Goal: Task Accomplishment & Management: Use online tool/utility

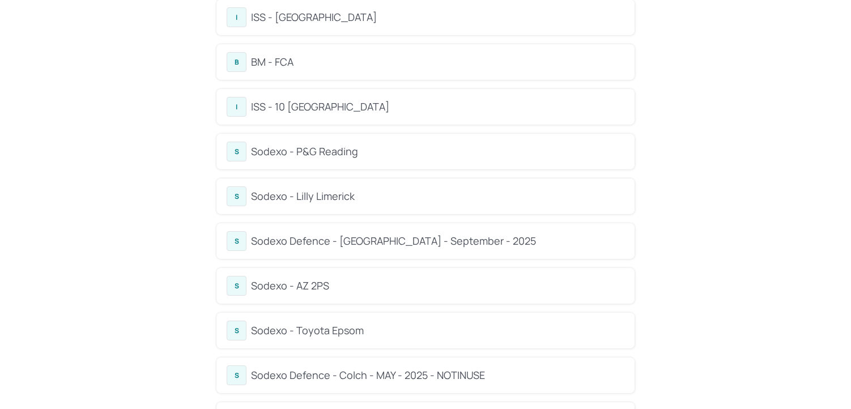
scroll to position [165, 0]
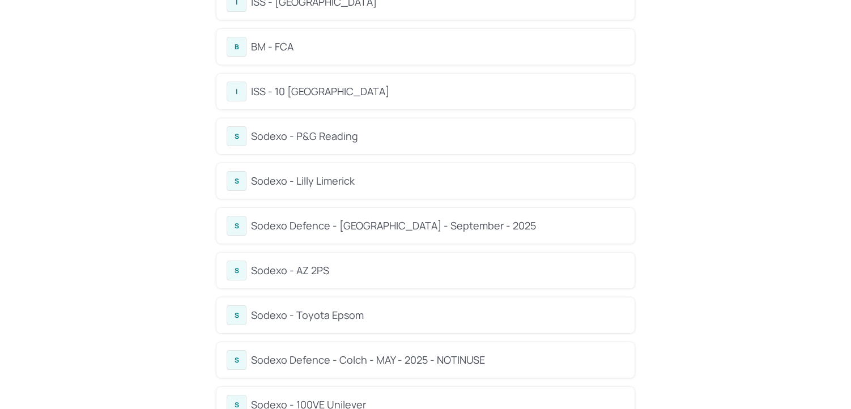
click at [351, 192] on div "S Sodexo - Lilly Limerick" at bounding box center [425, 181] width 418 height 36
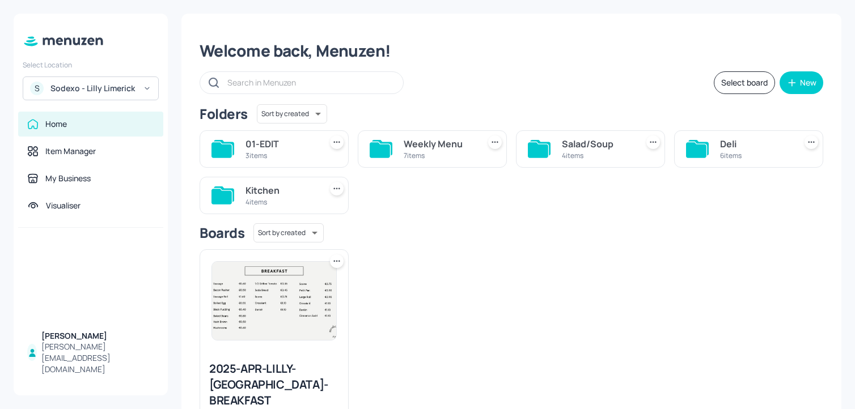
click at [426, 147] on div "Weekly Menu" at bounding box center [439, 144] width 71 height 14
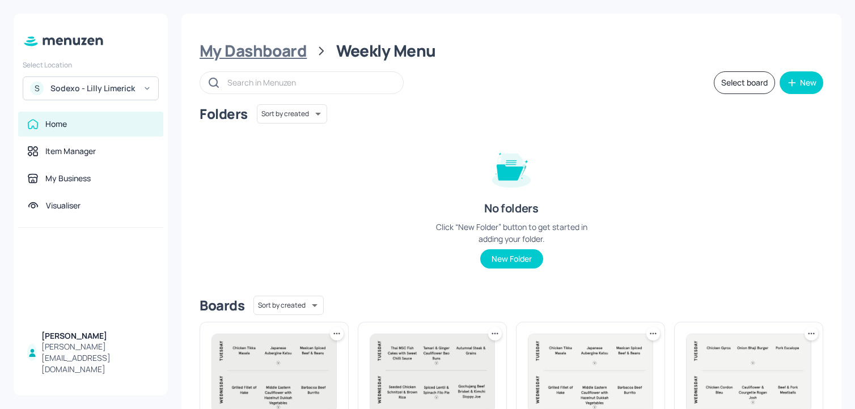
click at [267, 54] on div "My Dashboard" at bounding box center [252, 51] width 107 height 20
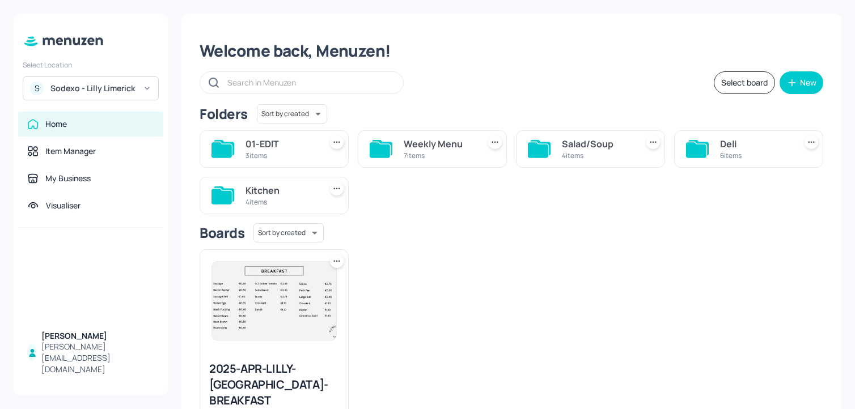
click at [597, 143] on div "Salad/Soup" at bounding box center [597, 144] width 71 height 14
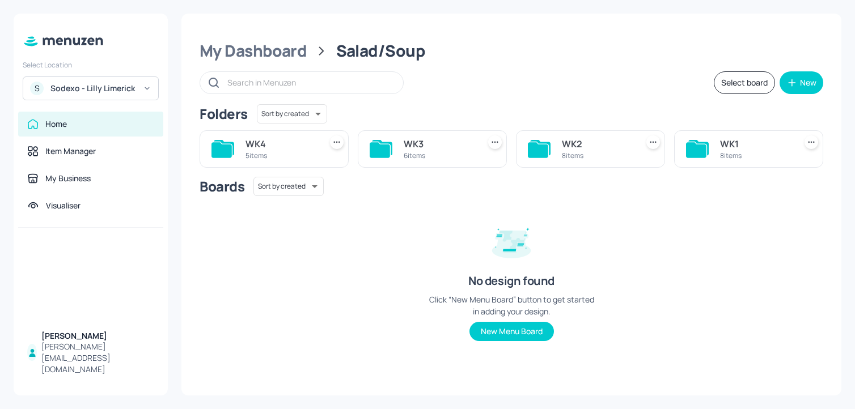
click at [294, 160] on div "WK4 5 items" at bounding box center [280, 148] width 71 height 27
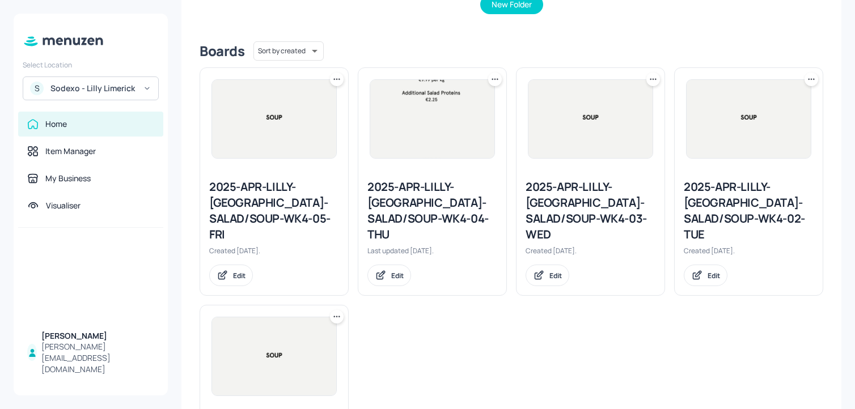
scroll to position [226, 0]
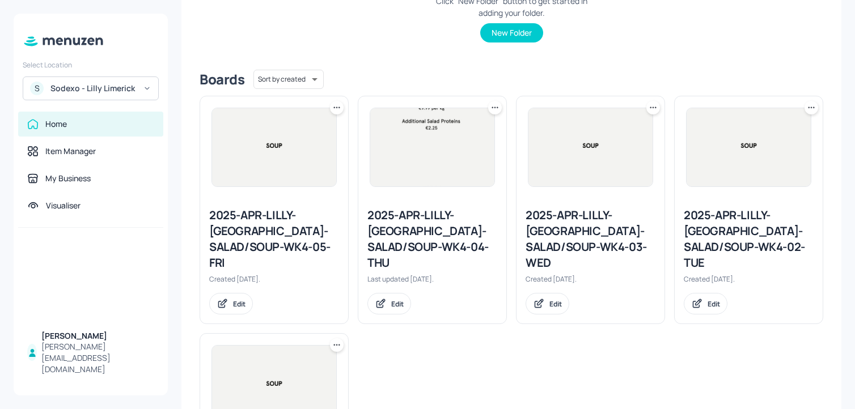
click at [805, 109] on icon at bounding box center [810, 107] width 11 height 11
click at [765, 147] on p "Duplicate" at bounding box center [751, 150] width 31 height 10
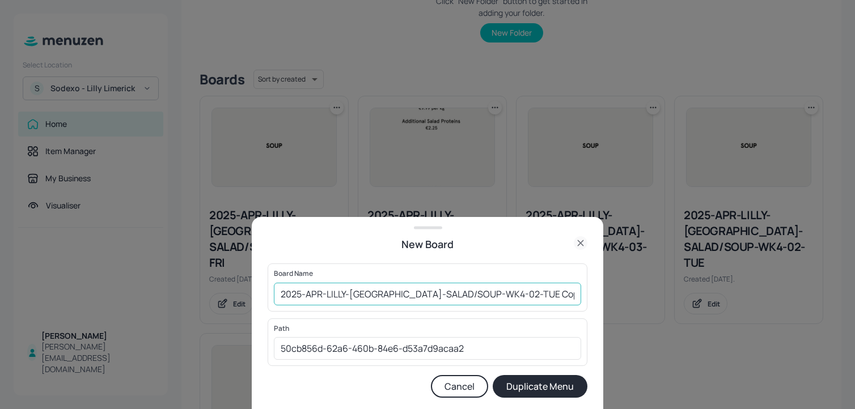
click at [278, 292] on input "2025-APR-LILLY-[GEOGRAPHIC_DATA]-SALAD/SOUP-WK4-02-TUE Copy" at bounding box center [427, 294] width 307 height 23
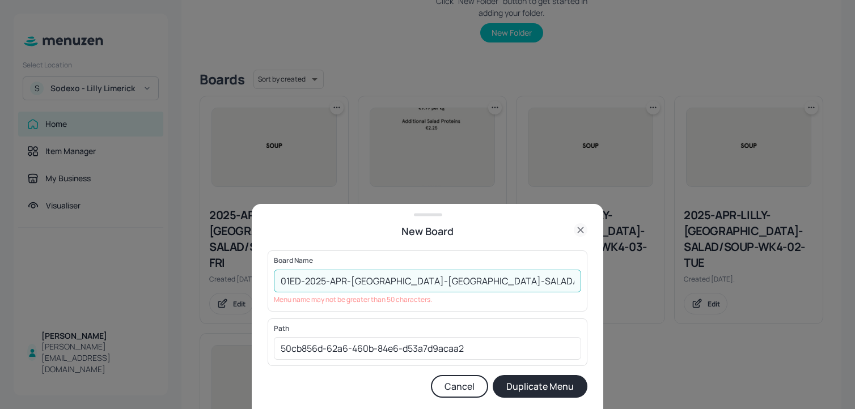
drag, startPoint x: 500, startPoint y: 282, endPoint x: 593, endPoint y: 283, distance: 93.5
click at [593, 283] on div "New Board Board Name 01ED-2025-APR-LILLY-[GEOGRAPHIC_DATA]-SALAD/SOUP-WK4-02-TU…" at bounding box center [427, 306] width 351 height 205
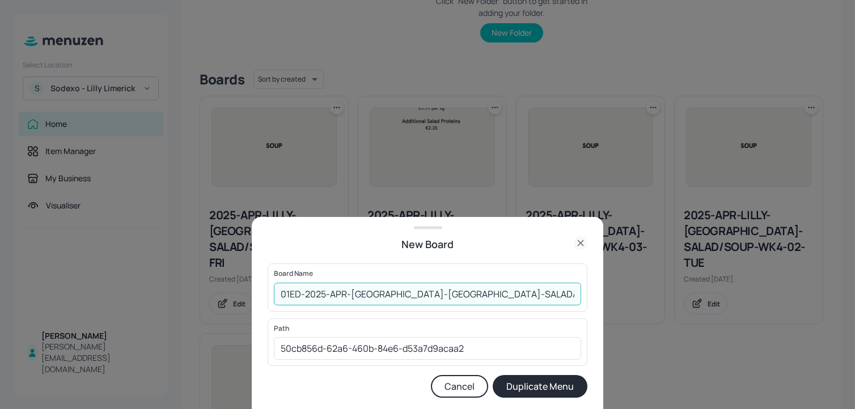
type input "01ED-2025-APR-[GEOGRAPHIC_DATA]-[GEOGRAPHIC_DATA]-SALAD/SOUP-WK4-090925"
click at [492, 375] on button "Duplicate Menu" at bounding box center [539, 386] width 95 height 23
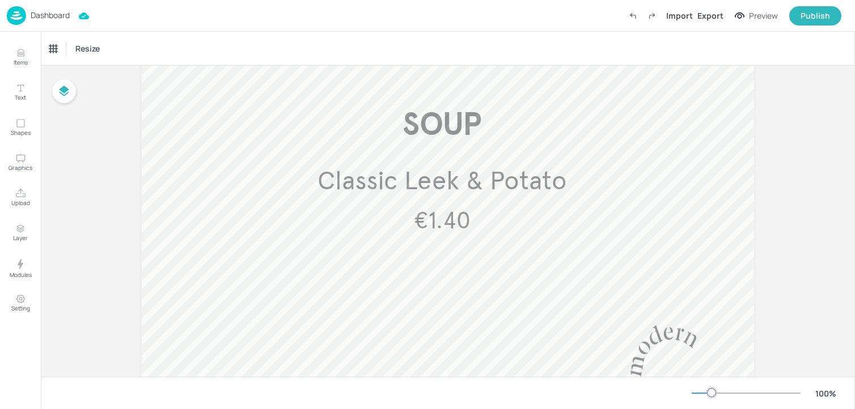
scroll to position [766, 0]
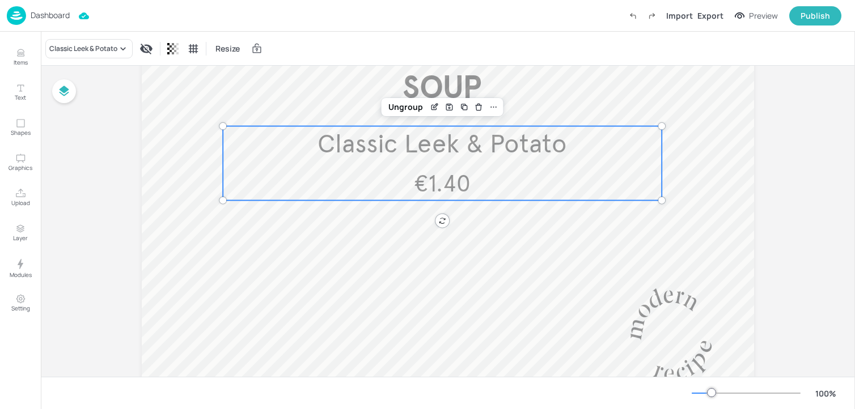
click at [445, 151] on span "Classic Leek & Potato" at bounding box center [441, 144] width 249 height 32
click at [113, 47] on div "Classic Leek & Potato" at bounding box center [83, 49] width 68 height 10
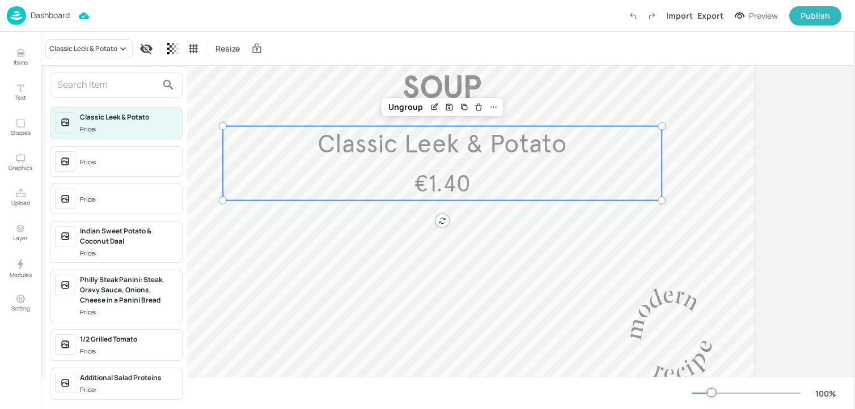
click at [80, 82] on input "text" at bounding box center [107, 85] width 100 height 18
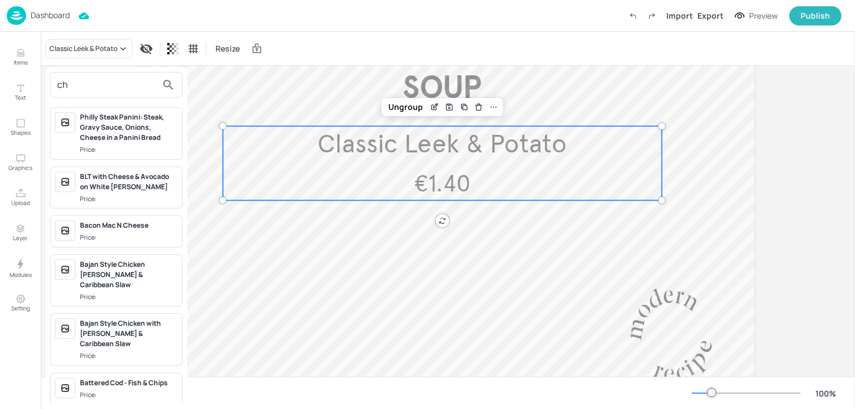
type input "c"
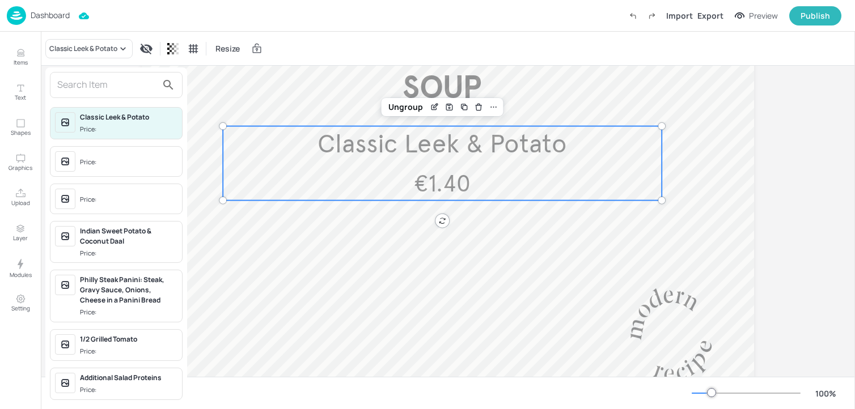
click at [227, 99] on div at bounding box center [427, 204] width 855 height 409
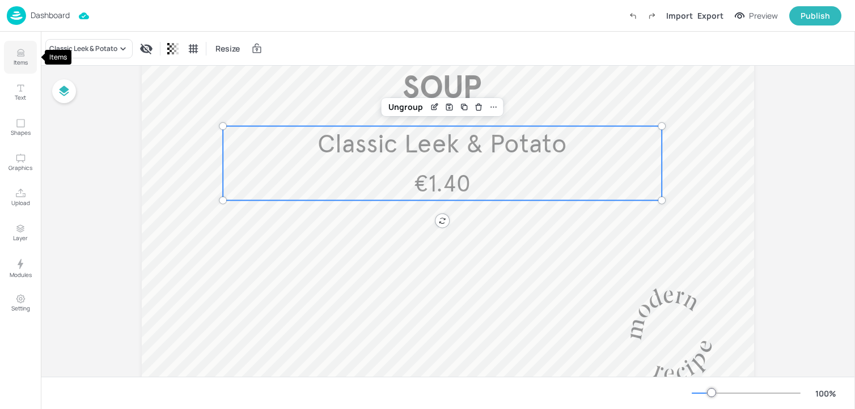
click at [17, 50] on icon "Items" at bounding box center [20, 53] width 11 height 11
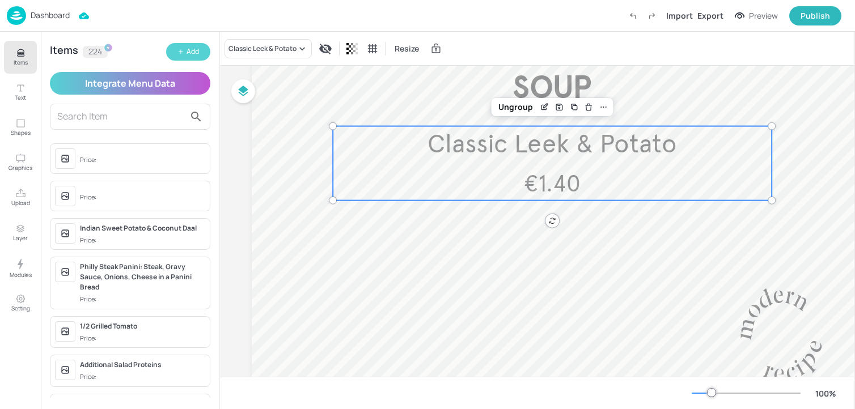
click at [181, 45] on button "Add" at bounding box center [188, 52] width 44 height 18
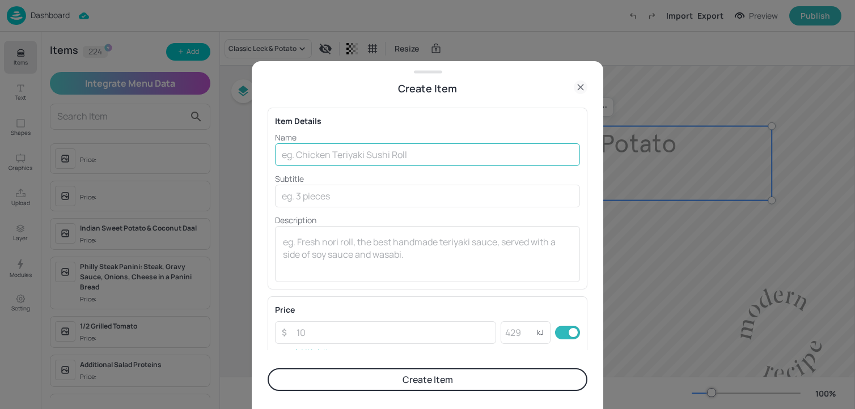
click at [317, 151] on input "text" at bounding box center [427, 154] width 305 height 23
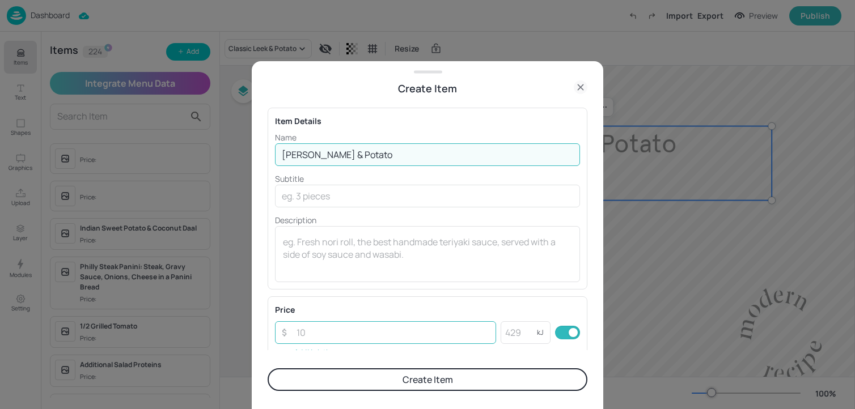
type input "Chunky Leek & Potato"
click at [318, 334] on input "number" at bounding box center [393, 332] width 206 height 23
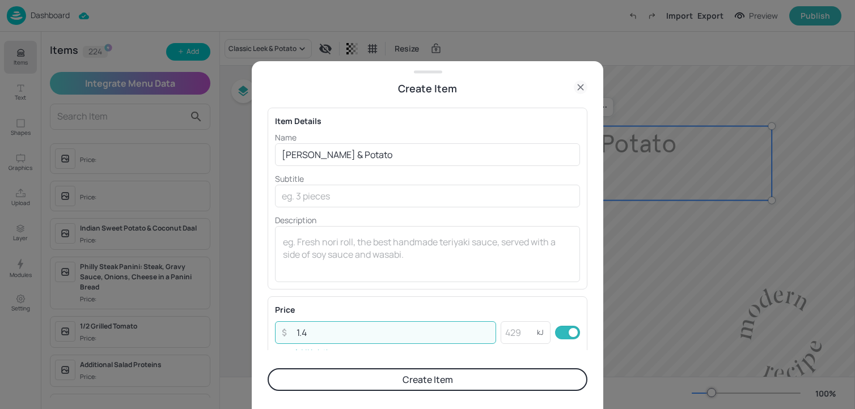
type input "1.4"
click at [354, 389] on button "Create Item" at bounding box center [427, 379] width 320 height 23
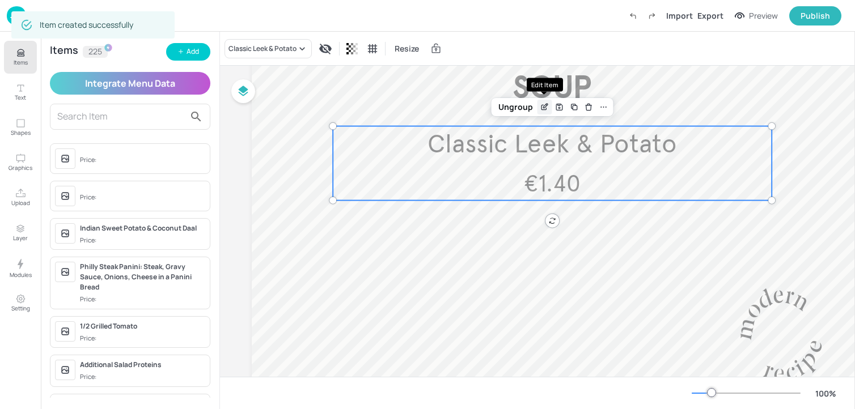
click at [547, 103] on icon "Edit Item" at bounding box center [545, 107] width 10 height 9
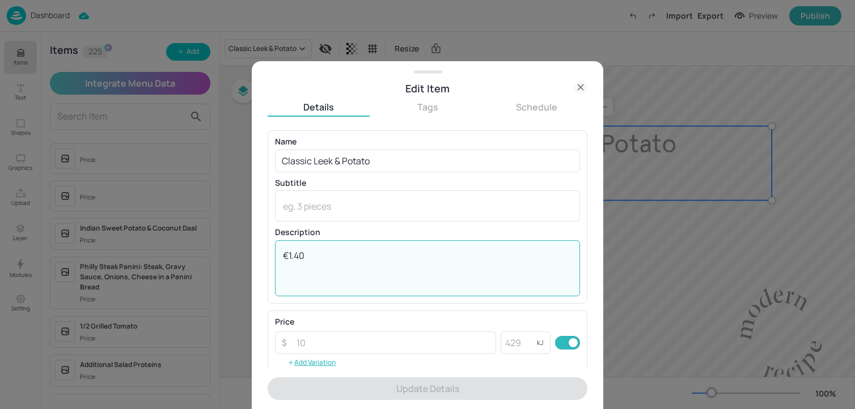
click at [352, 262] on textarea "€1.40" at bounding box center [427, 267] width 289 height 37
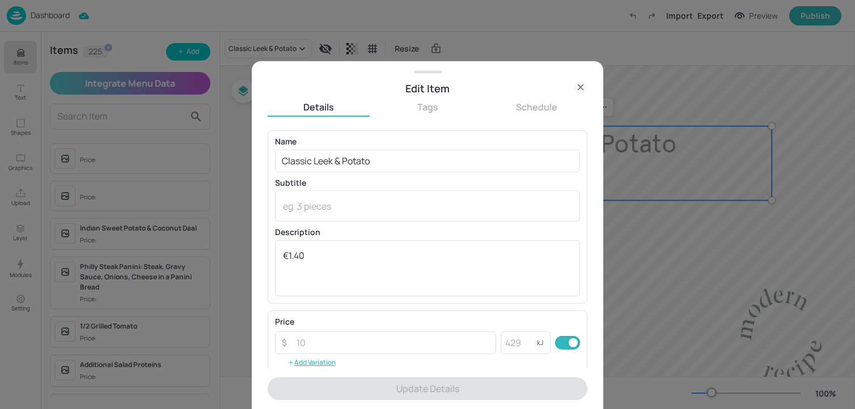
click at [585, 82] on icon at bounding box center [581, 87] width 14 height 14
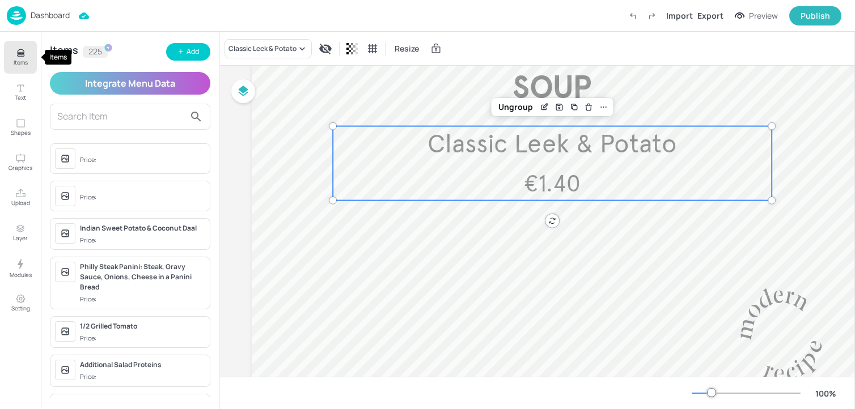
click at [24, 51] on icon "Items" at bounding box center [20, 53] width 11 height 11
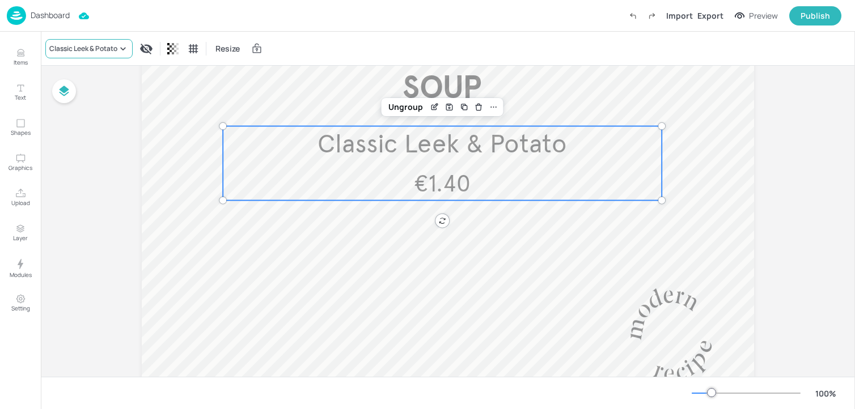
click at [105, 41] on div "Classic Leek & Potato" at bounding box center [88, 48] width 87 height 19
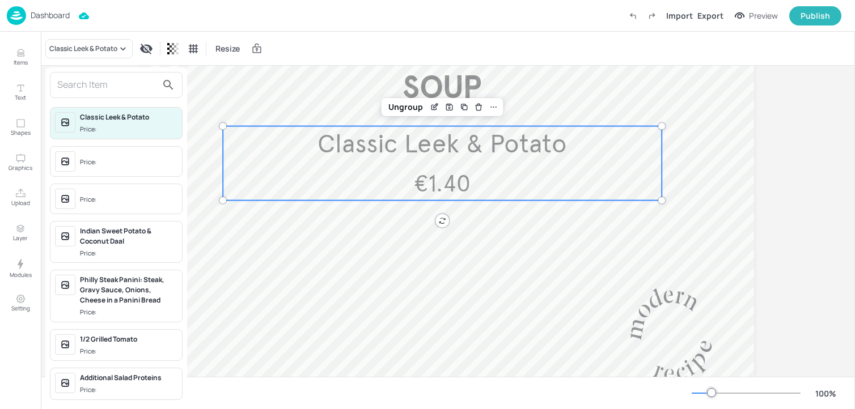
click at [97, 83] on input "text" at bounding box center [107, 85] width 100 height 18
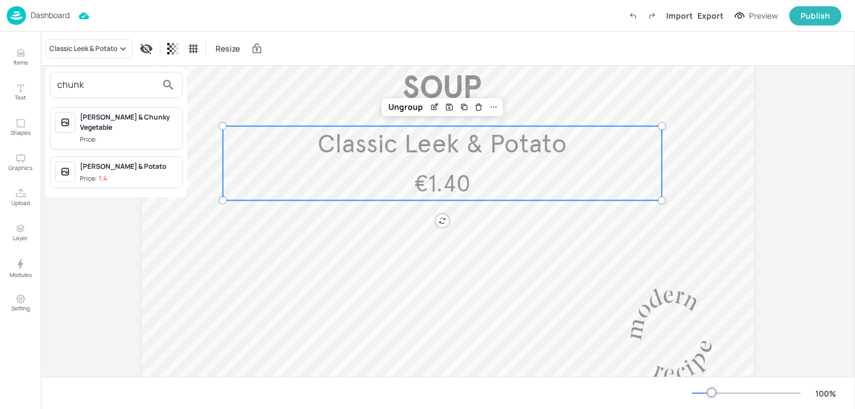
type input "chunk"
click at [121, 162] on div "Chunky Leek & Potato" at bounding box center [128, 167] width 97 height 10
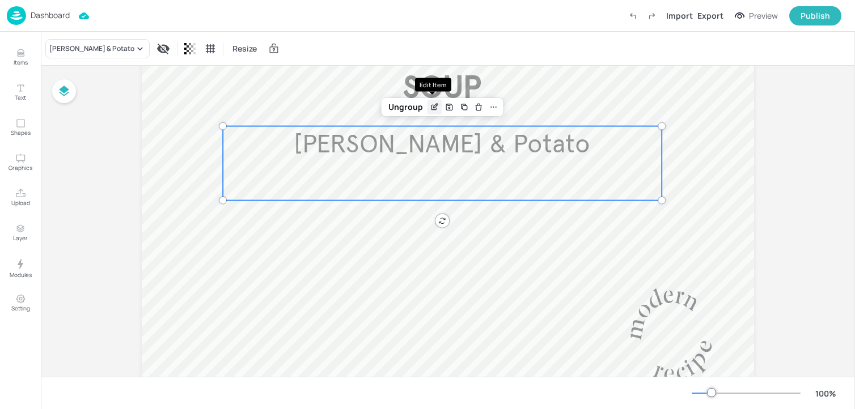
click at [432, 107] on icon "Edit Item" at bounding box center [435, 107] width 10 height 9
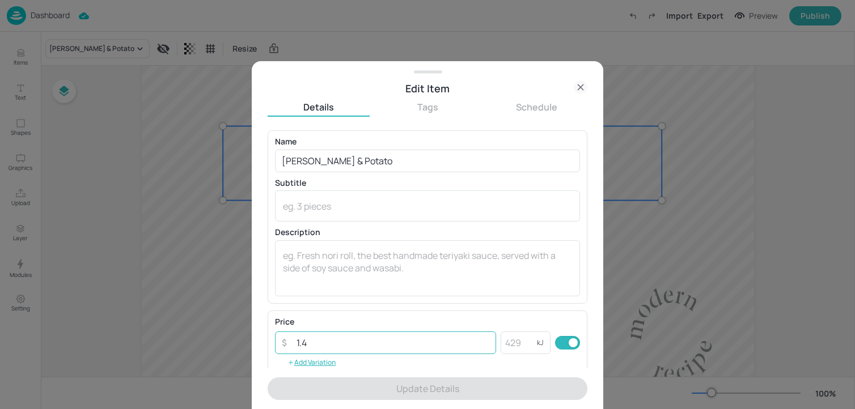
click at [349, 335] on input "1.4" at bounding box center [393, 343] width 206 height 23
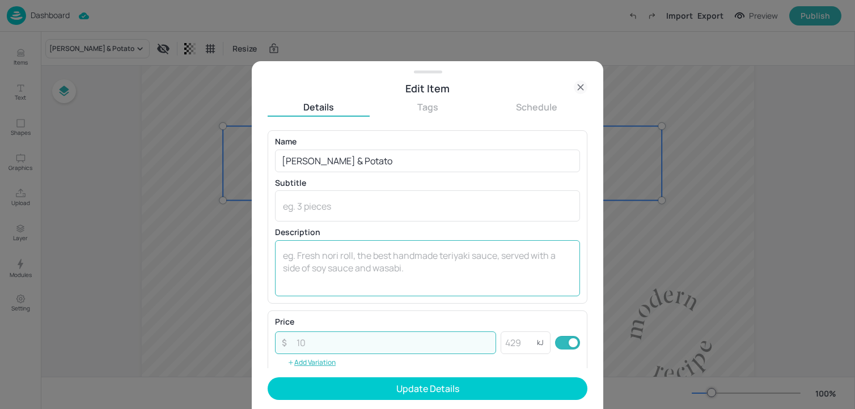
click at [359, 260] on textarea at bounding box center [427, 267] width 289 height 37
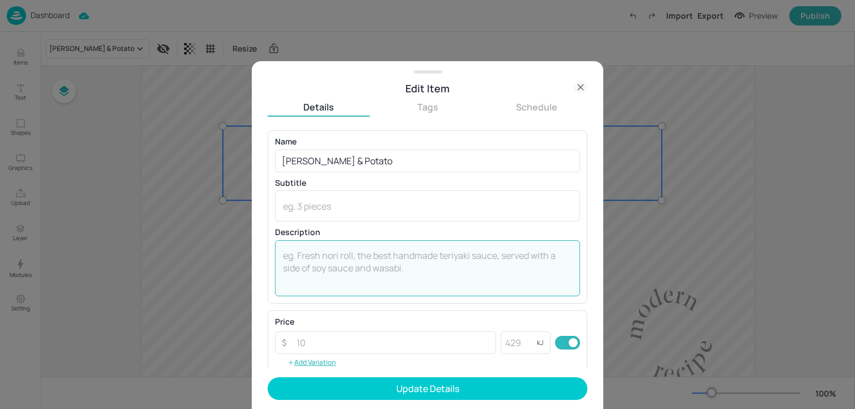
paste textarea "€1.40"
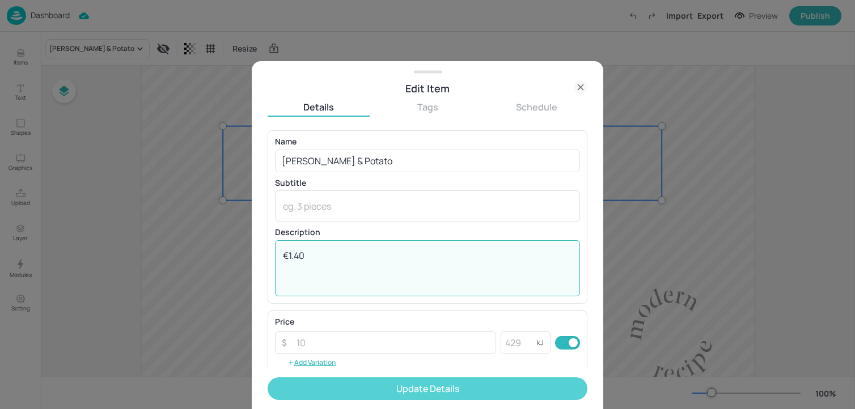
type textarea "€1.40"
click at [355, 390] on button "Update Details" at bounding box center [427, 388] width 320 height 23
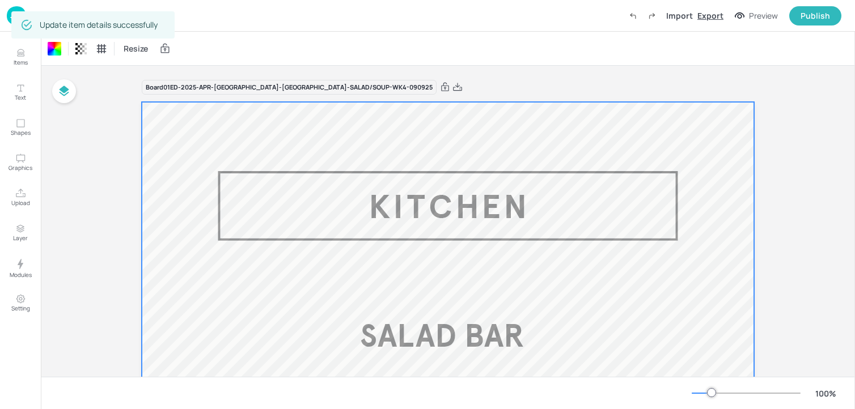
click at [717, 16] on div "Export" at bounding box center [710, 16] width 26 height 12
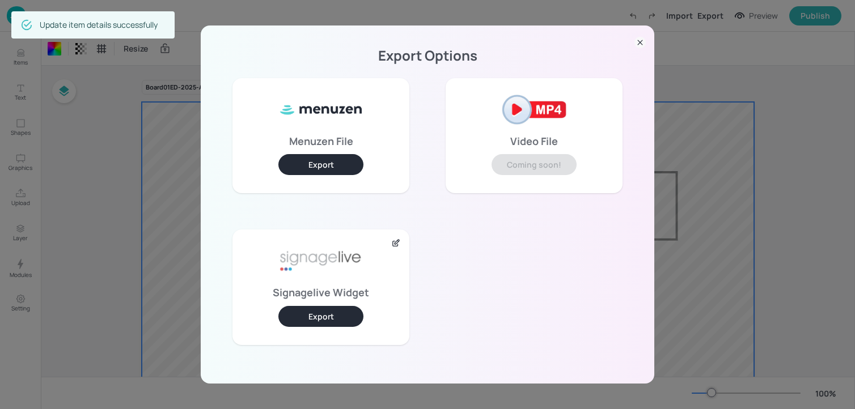
click at [325, 308] on button "Export" at bounding box center [320, 316] width 85 height 21
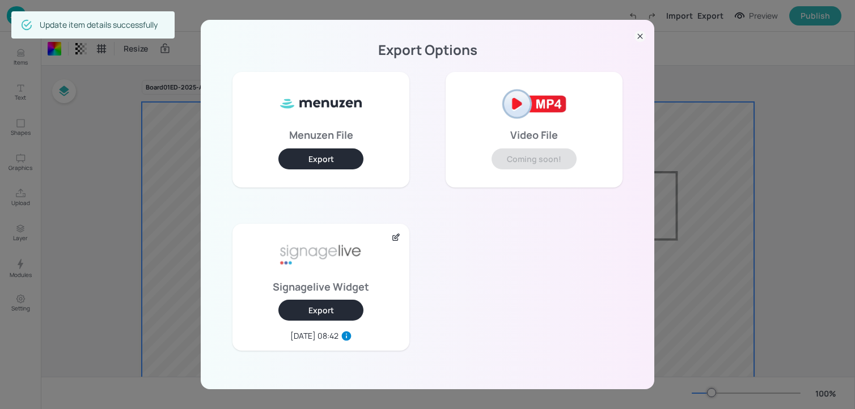
click at [647, 38] on div "Export Options Menuzen File Export Video File Coming soon! Signagelive Widget E…" at bounding box center [427, 205] width 453 height 370
click at [637, 38] on icon at bounding box center [639, 36] width 11 height 11
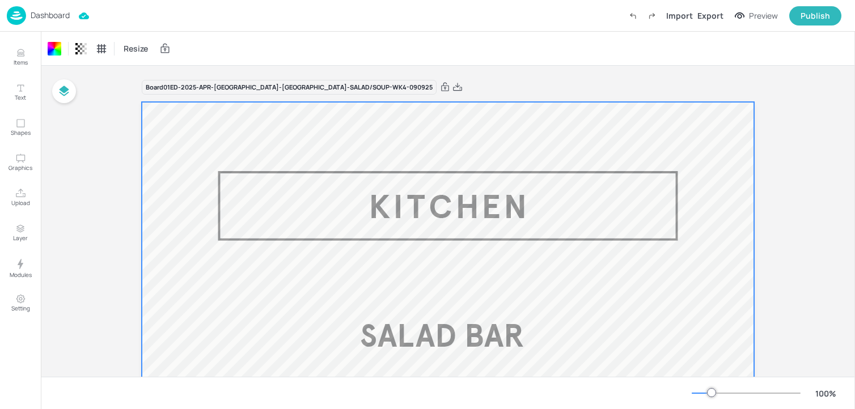
click at [10, 16] on img at bounding box center [16, 15] width 19 height 19
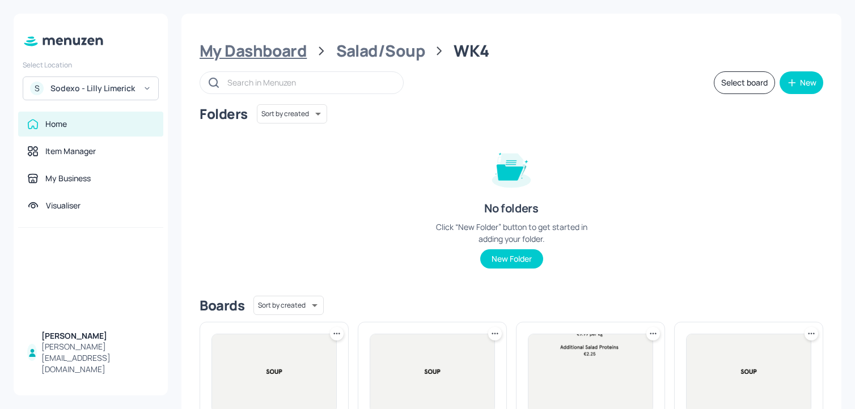
click at [288, 44] on div "My Dashboard" at bounding box center [252, 51] width 107 height 20
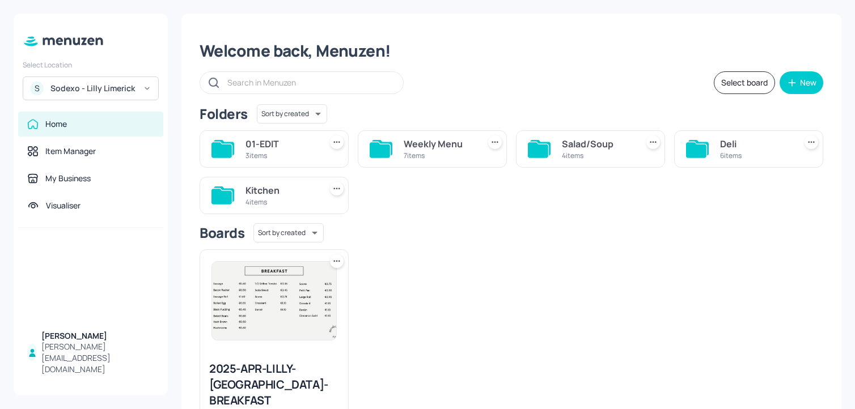
click at [304, 192] on div "Kitchen" at bounding box center [280, 191] width 71 height 14
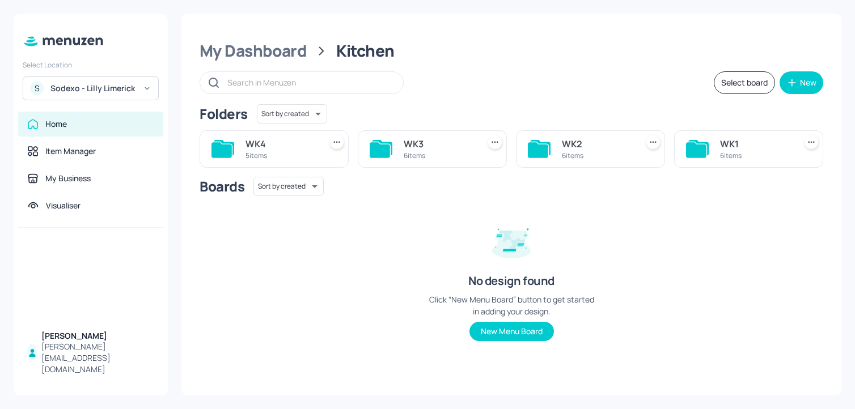
click at [268, 147] on div "WK4" at bounding box center [280, 144] width 71 height 14
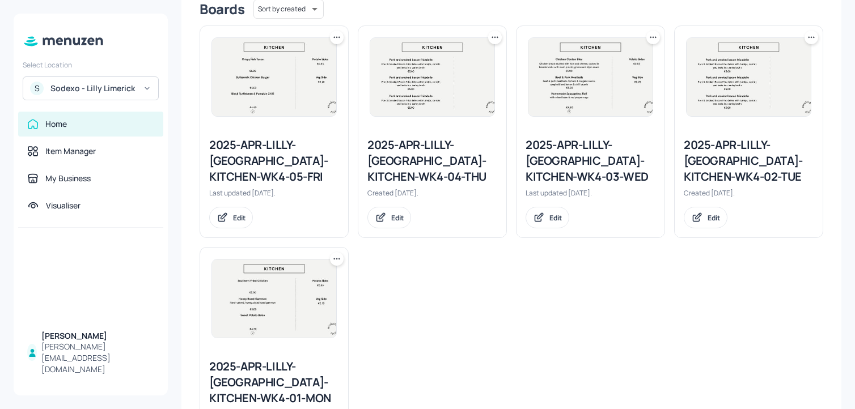
scroll to position [303, 0]
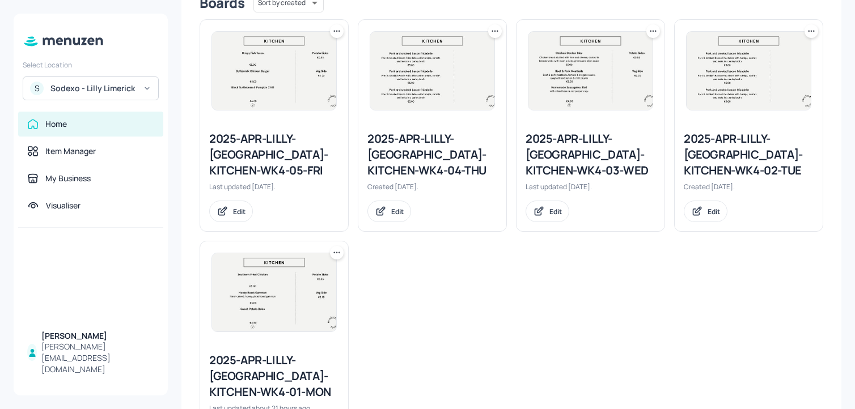
click at [813, 29] on div at bounding box center [811, 31] width 14 height 14
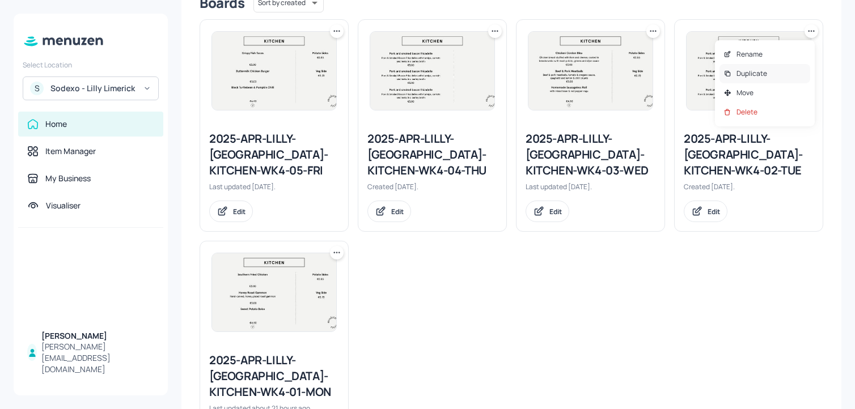
click at [762, 78] on p "Duplicate" at bounding box center [751, 74] width 31 height 10
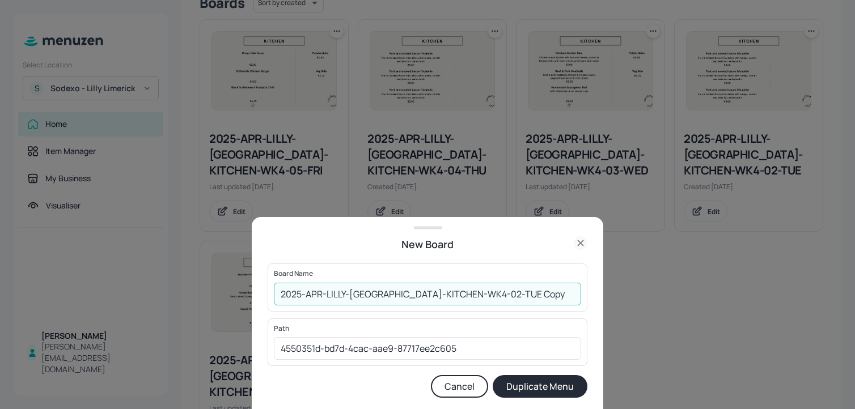
click at [281, 293] on input "2025-APR-LILLY-LIMERICK-KITCHEN-WK4-02-TUE Copy" at bounding box center [427, 294] width 307 height 23
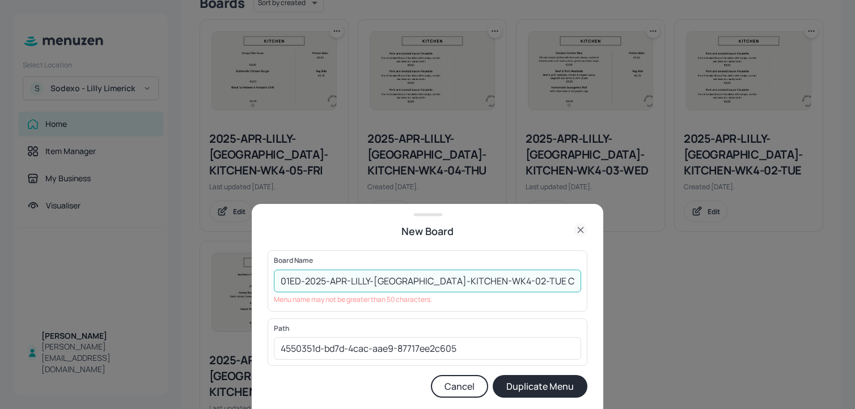
click at [575, 281] on input "01ED-2025-APR-LILLY-LIMERICK-KITCHEN-WK4-02-TUE Copy" at bounding box center [427, 281] width 307 height 23
drag, startPoint x: 496, startPoint y: 280, endPoint x: 610, endPoint y: 285, distance: 114.6
click at [610, 285] on div "New Board Board Name 01ED-2025-APR-LILLY-LIMERICK-KITCHEN-WK4-02-TUE Copy ​ Men…" at bounding box center [427, 204] width 855 height 409
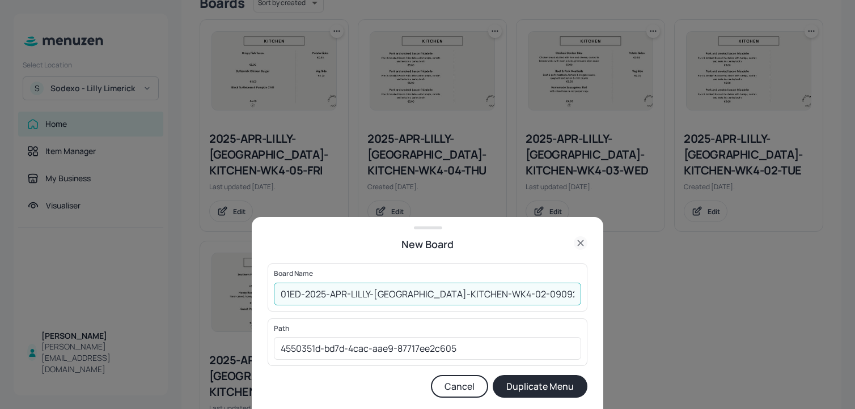
type input "01ED-2025-APR-LILLY-LIMERICK-KITCHEN-WK4-02-090925"
click at [492, 375] on button "Duplicate Menu" at bounding box center [539, 386] width 95 height 23
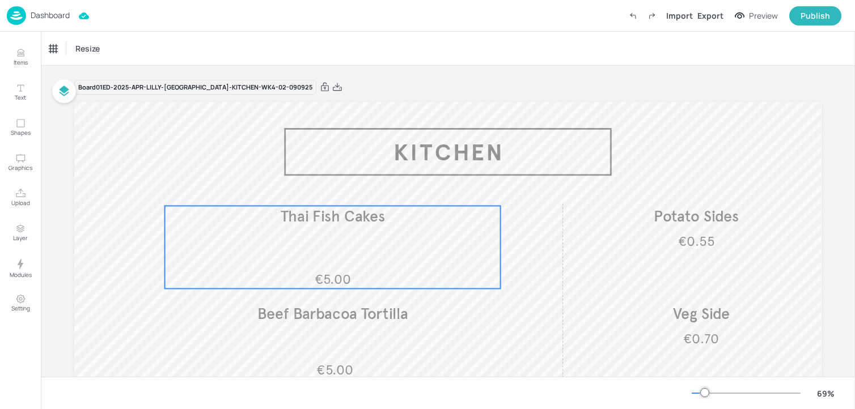
click at [362, 224] on span "Thai Fish Cakes" at bounding box center [333, 216] width 105 height 19
click at [95, 51] on div "Thai Fish Cakes" at bounding box center [73, 49] width 48 height 10
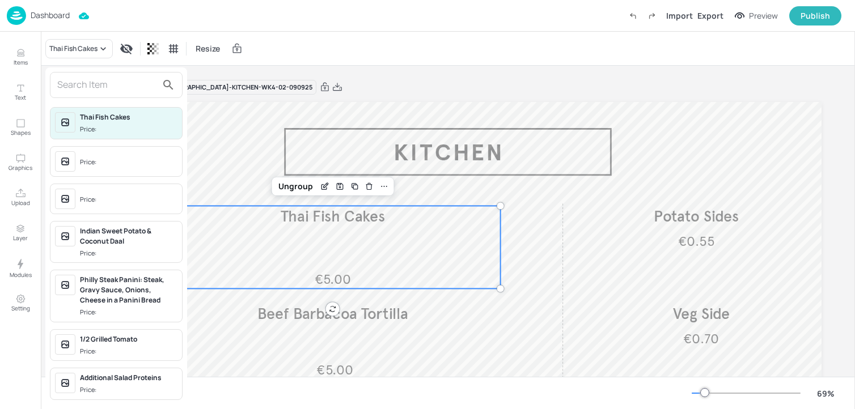
click at [88, 101] on div "Thai Fish Cakes Price: Price: Price: Indian Sweet Potato & Coconut Daal Price: …" at bounding box center [116, 237] width 142 height 340
click at [88, 84] on input "text" at bounding box center [107, 85] width 100 height 18
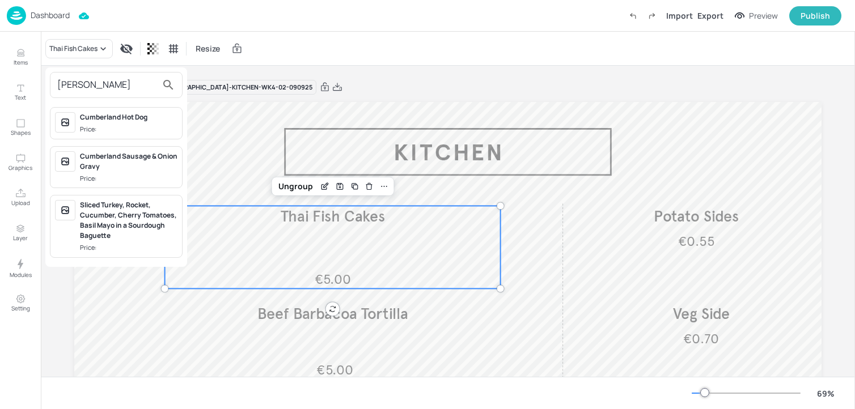
type input "cumber"
click at [108, 169] on div "Cumberland Sausage & Onion Gravy" at bounding box center [128, 161] width 97 height 20
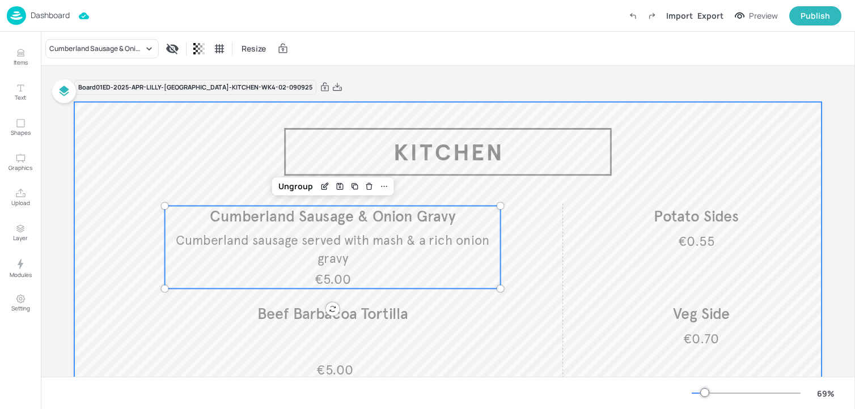
click at [226, 141] on div at bounding box center [447, 312] width 747 height 420
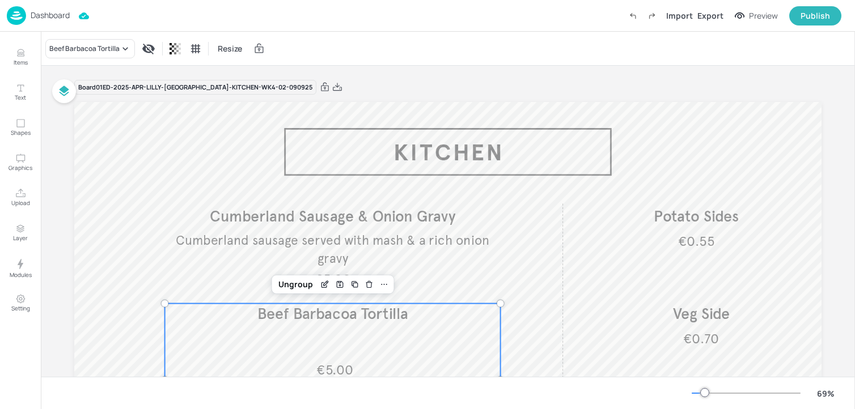
click at [275, 339] on div "€5.00 Beef Barbacoa Tortilla" at bounding box center [333, 342] width 336 height 77
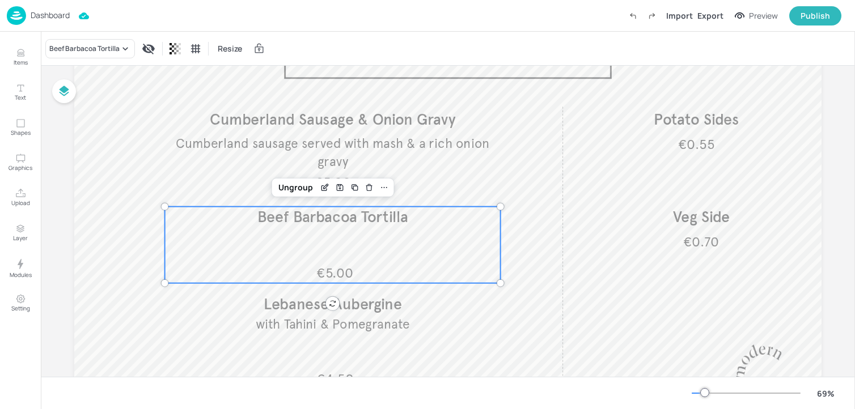
scroll to position [122, 0]
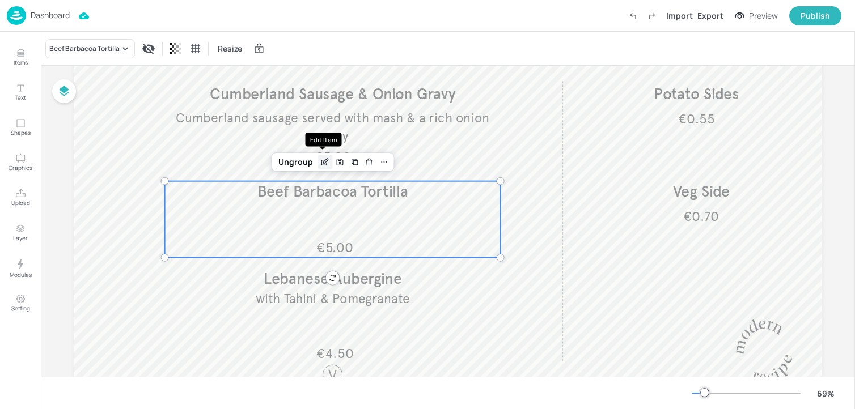
click at [324, 165] on icon "Edit Item" at bounding box center [324, 162] width 5 height 5
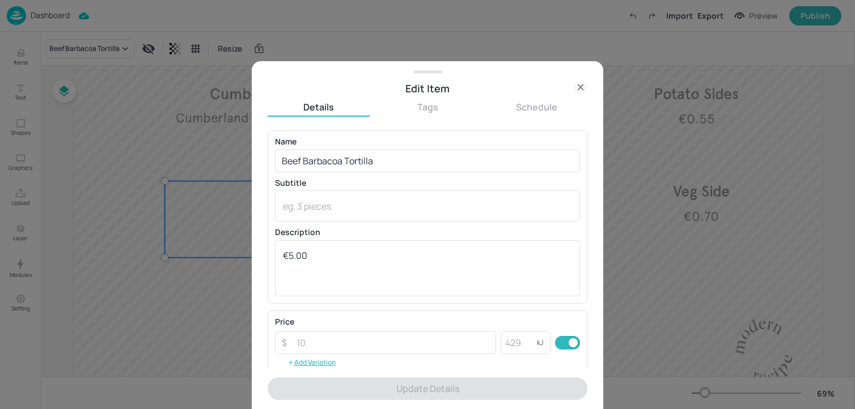
click at [580, 82] on icon at bounding box center [581, 87] width 14 height 14
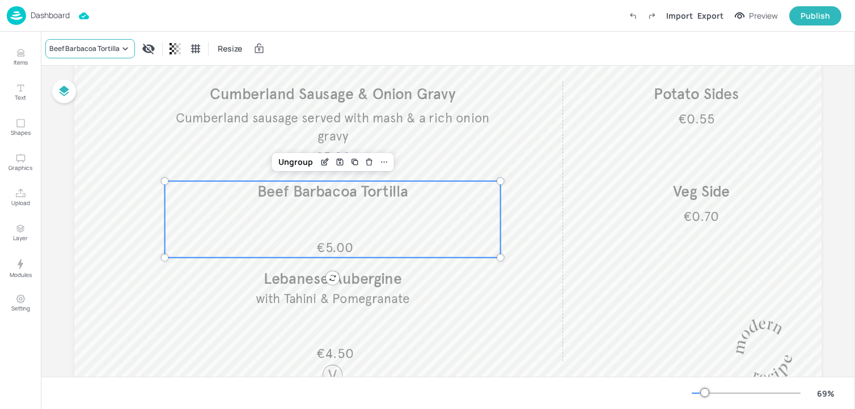
click at [107, 48] on div "Beef Barbacoa Tortilla" at bounding box center [84, 49] width 70 height 10
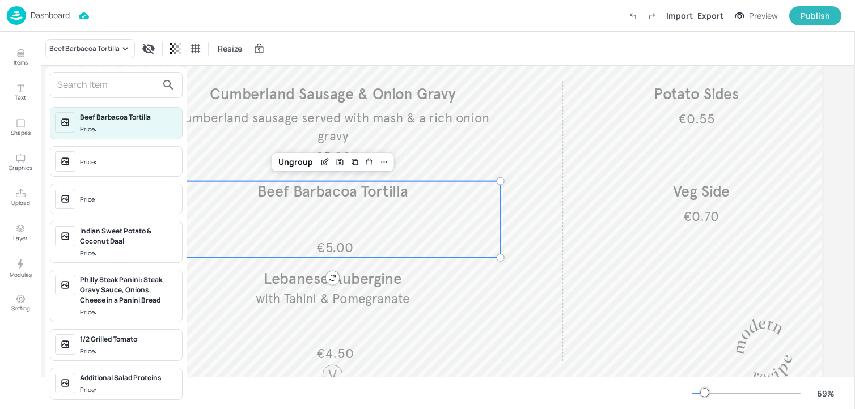
click at [99, 88] on input "text" at bounding box center [107, 85] width 100 height 18
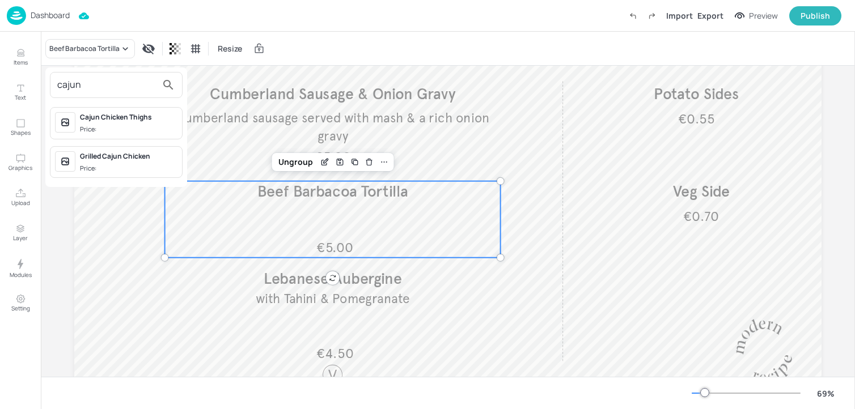
type input "cajun"
click at [105, 156] on div "Grilled Cajun Chicken" at bounding box center [128, 156] width 97 height 10
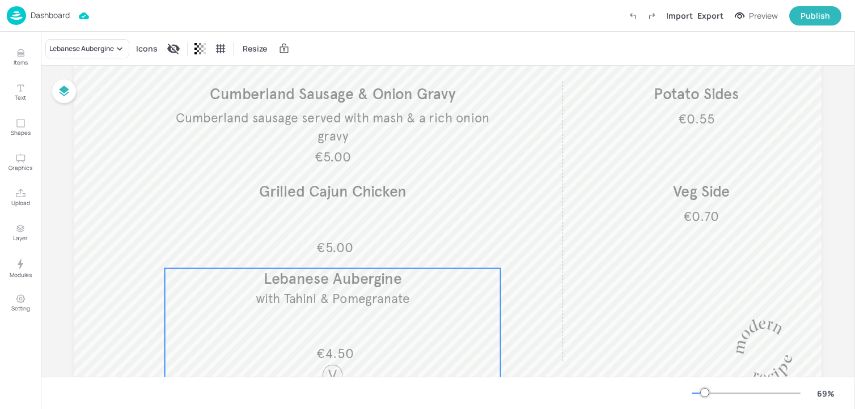
click at [240, 309] on div "€4.50 with Tahini & Pomegranate Lebanese Aubergine" at bounding box center [333, 328] width 336 height 118
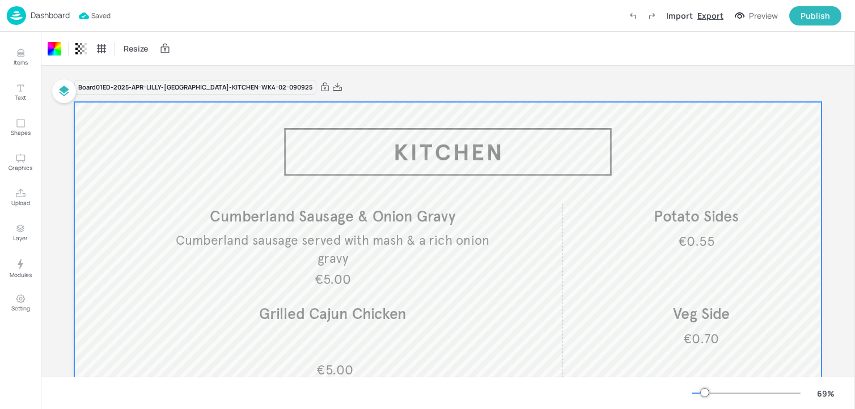
click at [714, 13] on div "Export" at bounding box center [710, 16] width 26 height 12
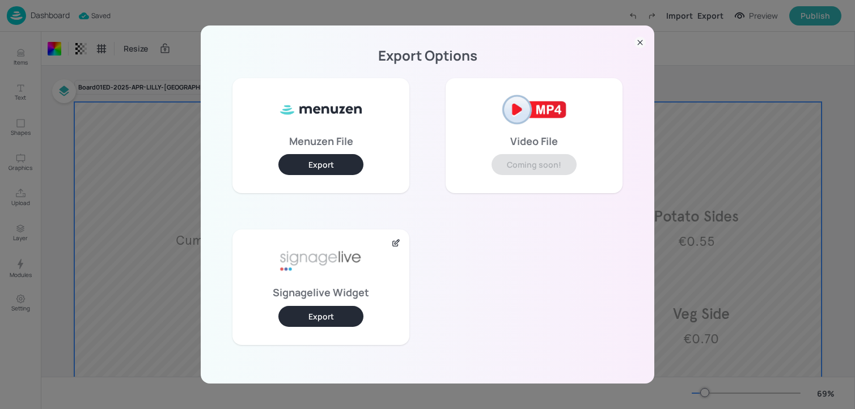
click at [328, 311] on button "Export" at bounding box center [320, 316] width 85 height 21
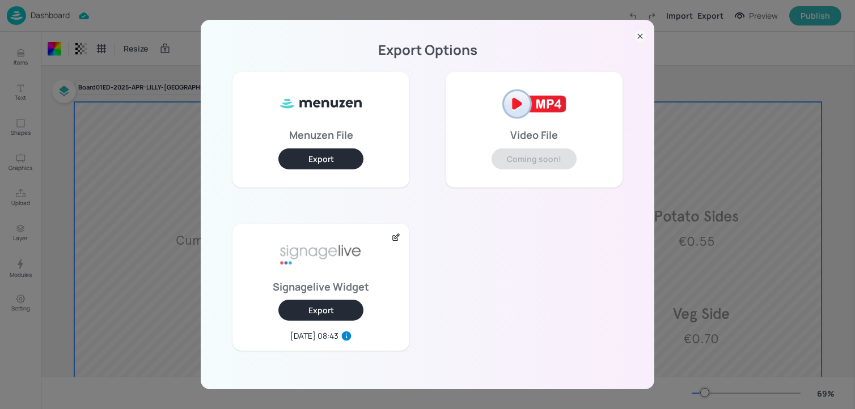
click at [207, 15] on div "Export Options Menuzen File Export Video File Coming soon! Signagelive Widget E…" at bounding box center [427, 204] width 855 height 409
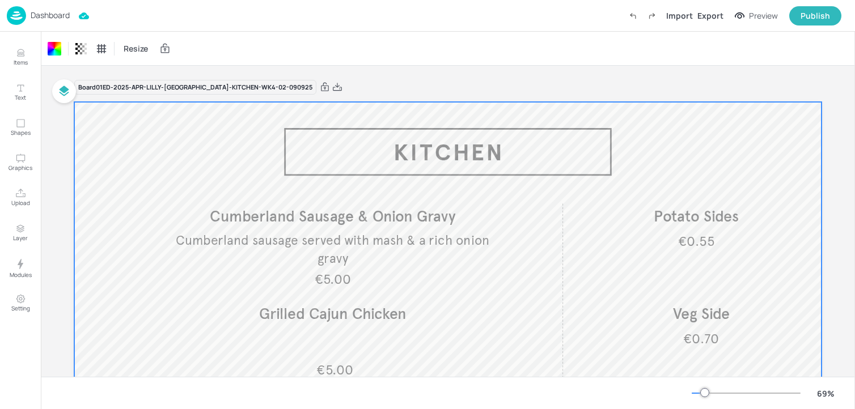
click at [48, 17] on p "Dashboard" at bounding box center [50, 15] width 39 height 8
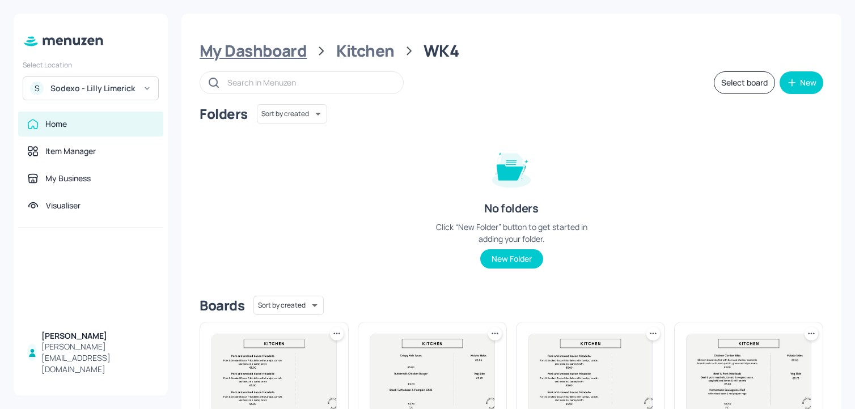
click at [291, 45] on div "My Dashboard" at bounding box center [252, 51] width 107 height 20
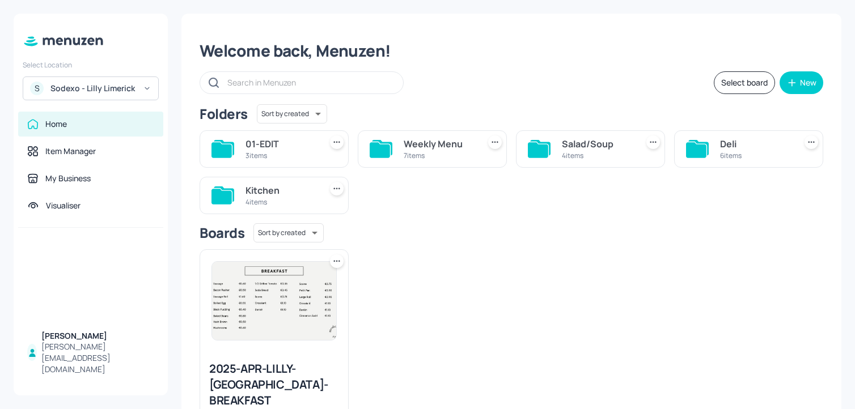
click at [447, 156] on div "7 items" at bounding box center [439, 156] width 71 height 10
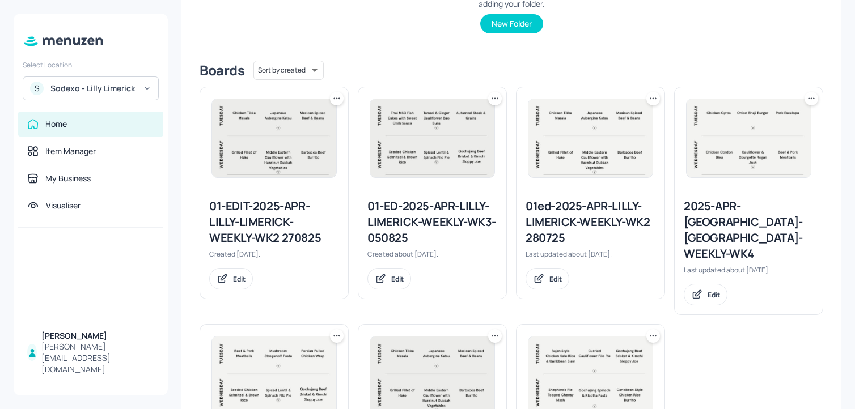
scroll to position [181, 0]
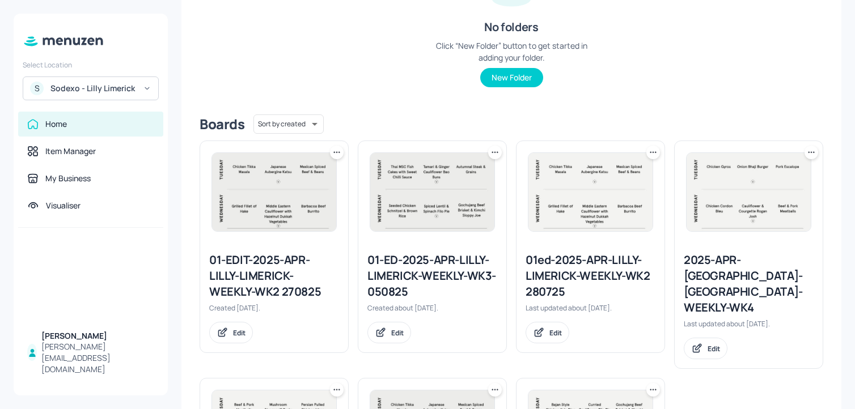
click at [337, 152] on icon at bounding box center [336, 152] width 11 height 11
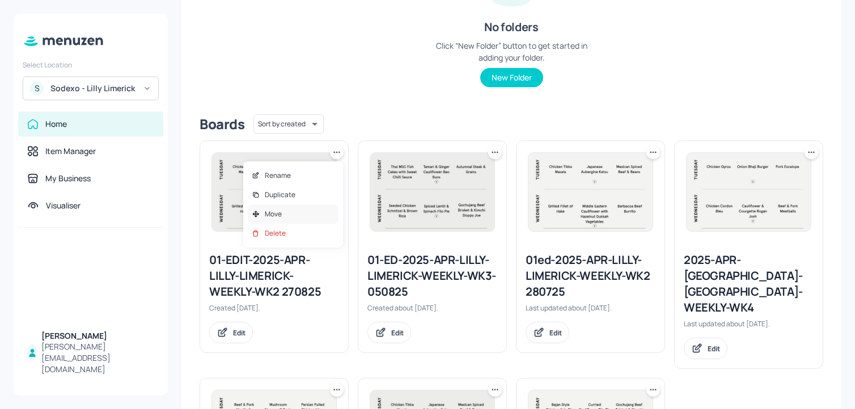
click at [304, 209] on div "Move" at bounding box center [293, 214] width 91 height 19
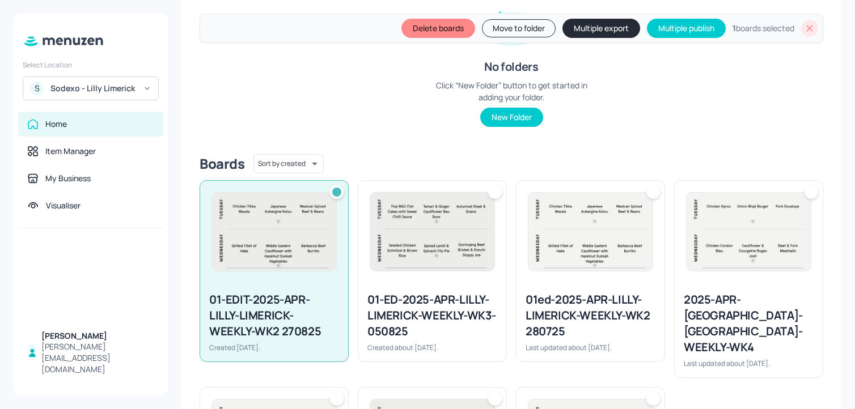
scroll to position [221, 0]
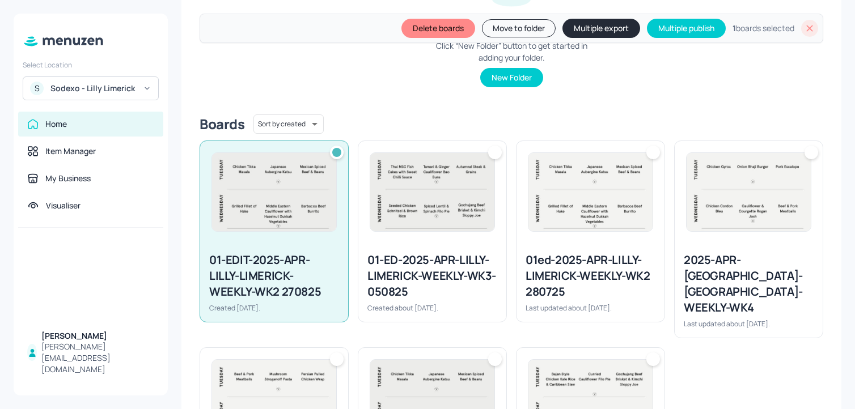
click at [426, 209] on img at bounding box center [432, 192] width 124 height 78
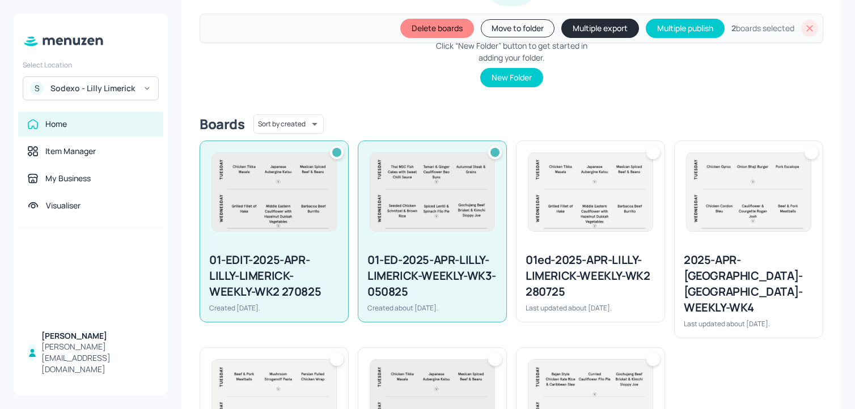
click at [579, 197] on img at bounding box center [590, 192] width 124 height 78
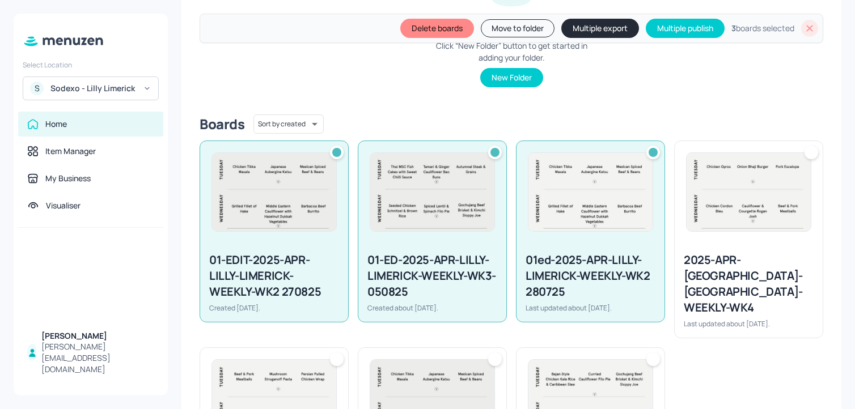
click at [494, 29] on button "Move to folder" at bounding box center [518, 28] width 74 height 18
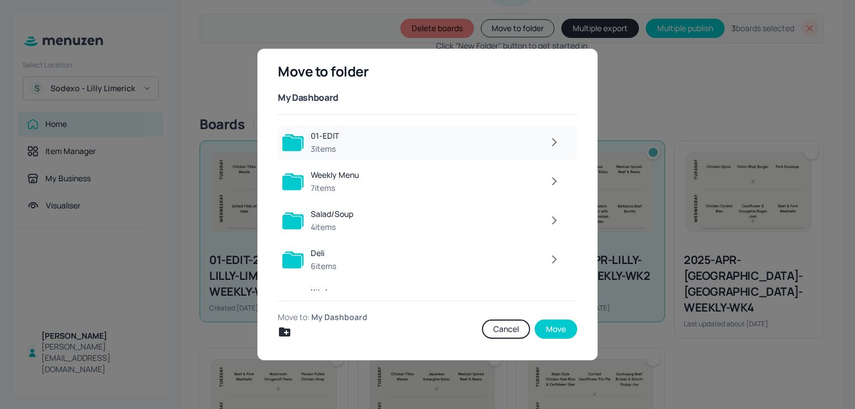
click at [385, 137] on div at bounding box center [456, 142] width 220 height 23
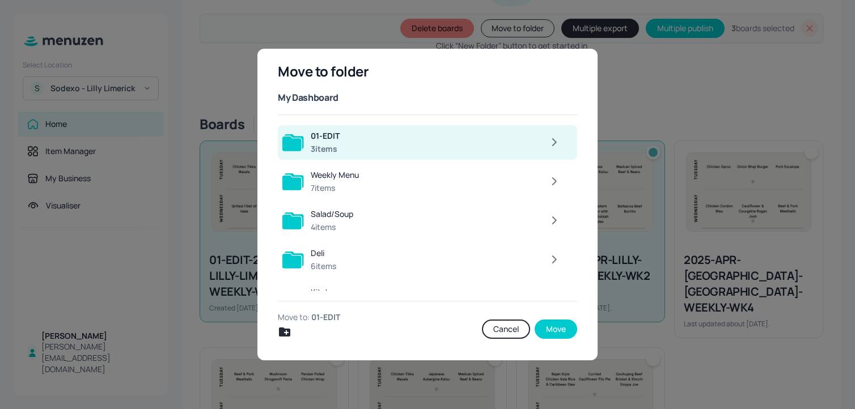
click at [562, 317] on div "Move to: 01-EDIT Cancel Move" at bounding box center [427, 325] width 299 height 27
click at [560, 326] on button "Move" at bounding box center [555, 329] width 43 height 19
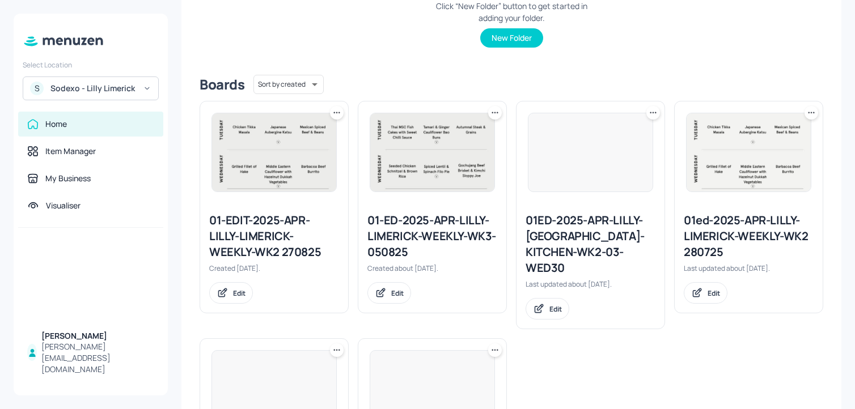
scroll to position [181, 0]
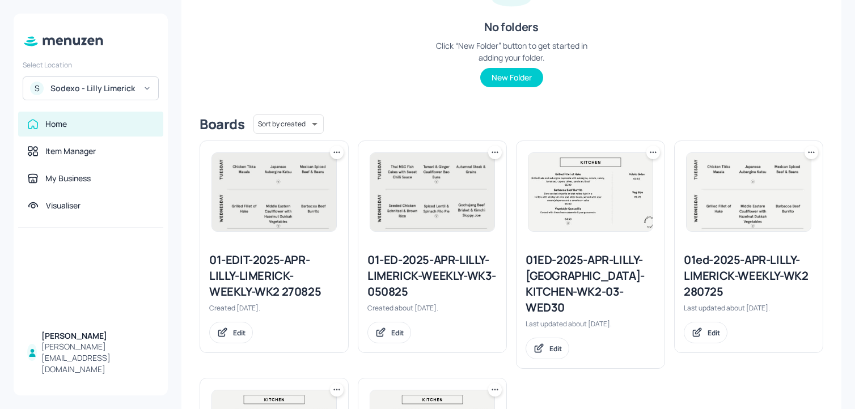
click at [338, 151] on icon at bounding box center [339, 152] width 2 height 2
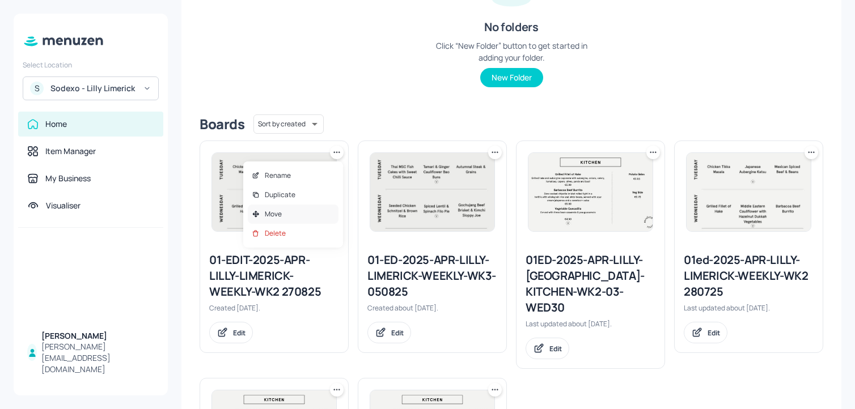
click at [312, 215] on div "Move" at bounding box center [293, 214] width 91 height 19
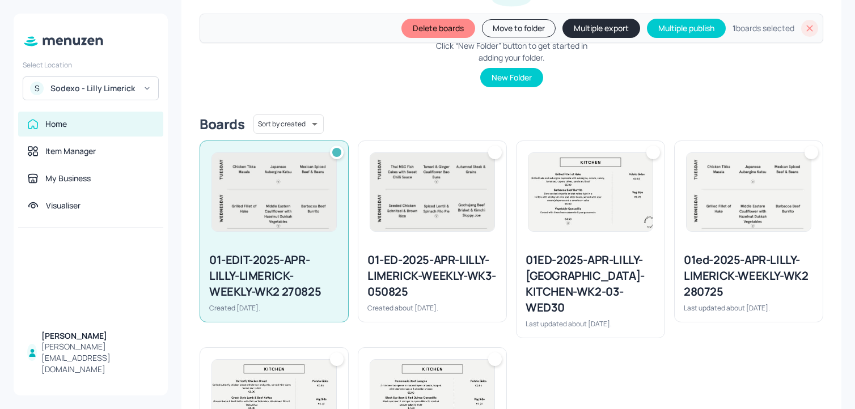
click at [432, 216] on img at bounding box center [432, 192] width 124 height 78
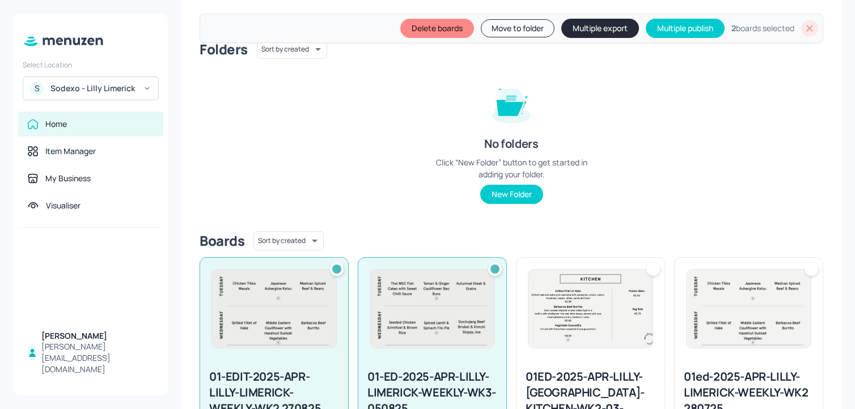
scroll to position [0, 0]
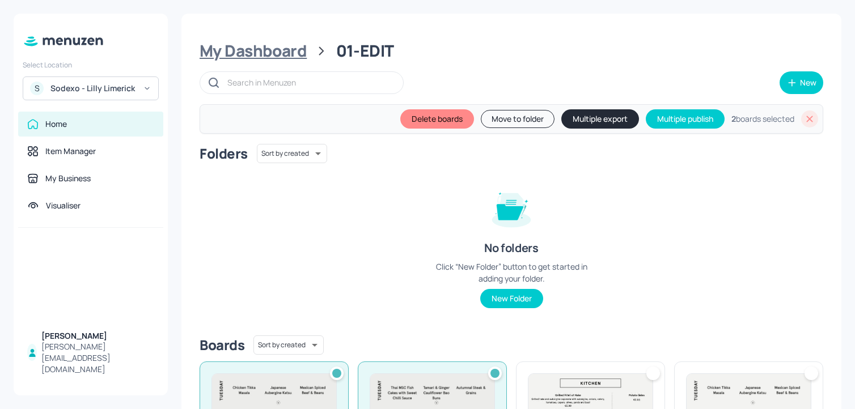
click at [287, 47] on div "My Dashboard" at bounding box center [252, 51] width 107 height 20
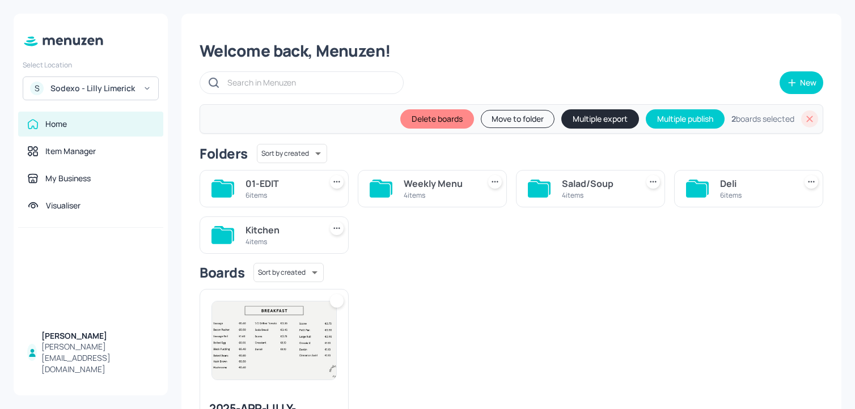
click at [805, 121] on icon at bounding box center [809, 118] width 11 height 11
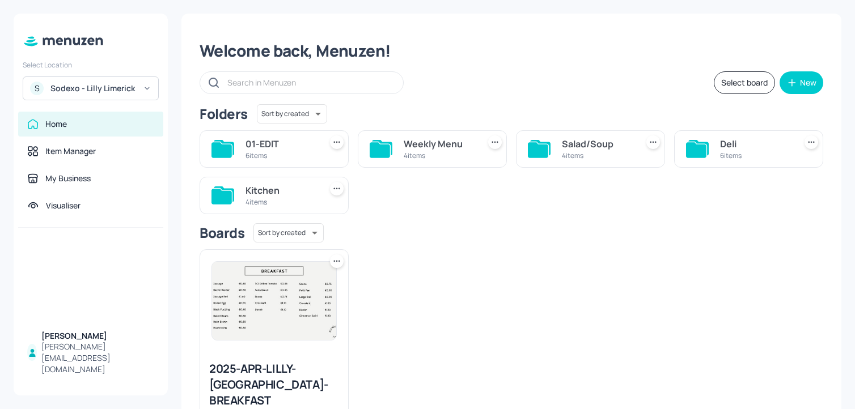
click at [414, 146] on div "Weekly Menu" at bounding box center [439, 144] width 71 height 14
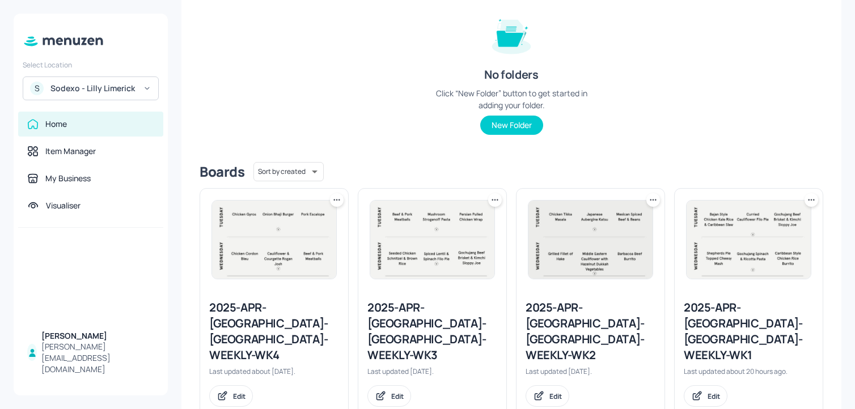
scroll to position [137, 0]
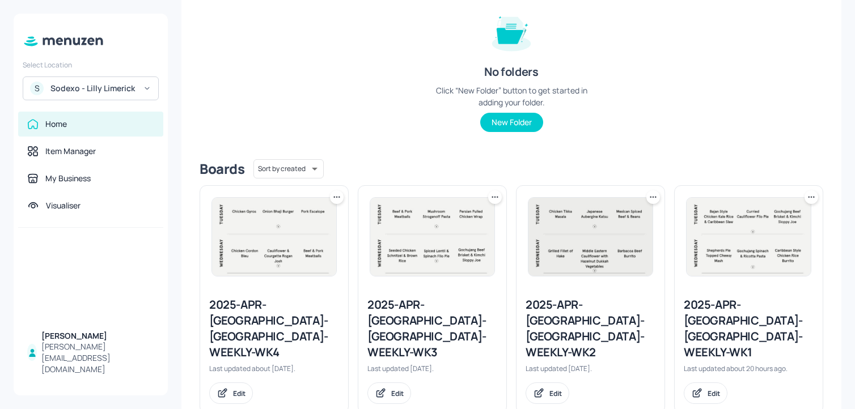
click at [336, 195] on icon at bounding box center [336, 197] width 11 height 11
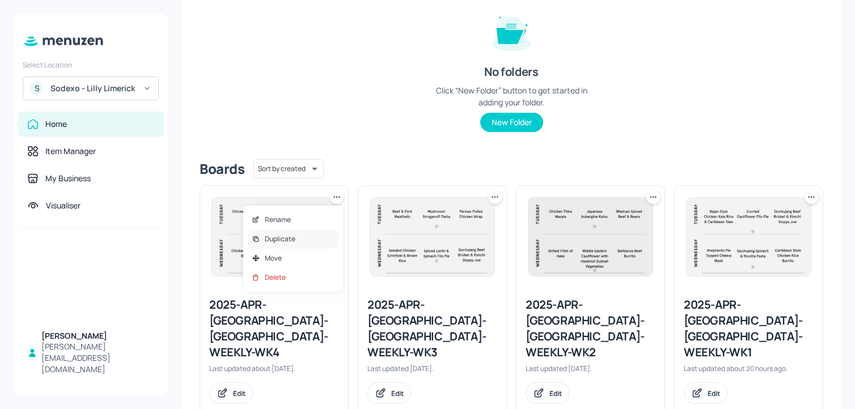
click at [304, 241] on div "Duplicate" at bounding box center [293, 239] width 91 height 19
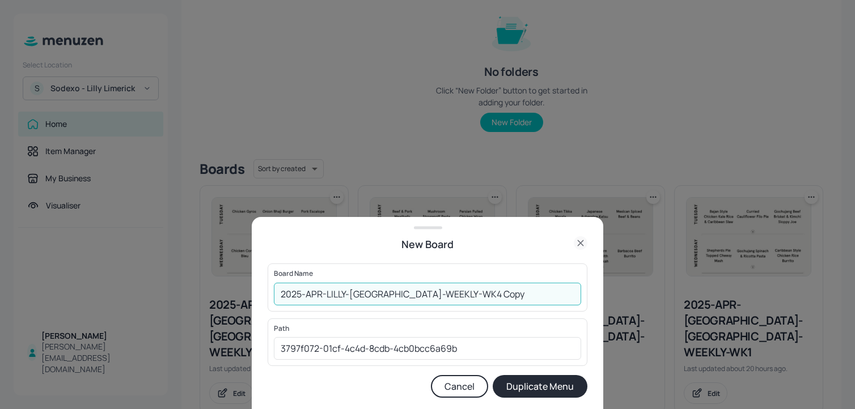
click at [278, 295] on input "2025-APR-LILLY-LIMERICK-WEEKLY-WK4 Copy" at bounding box center [427, 294] width 307 height 23
drag, startPoint x: 478, startPoint y: 293, endPoint x: 582, endPoint y: 293, distance: 104.3
click at [582, 293] on div "Board Name 01ED-2025-APR-LILLY-LIMERICK-WEEKLY-WK4 Copy ​" at bounding box center [427, 288] width 320 height 48
type input "01ED-2025-APR-LILLY-LIMERICK-WEEKLY-WK4-090925"
click at [492, 375] on button "Duplicate Menu" at bounding box center [539, 386] width 95 height 23
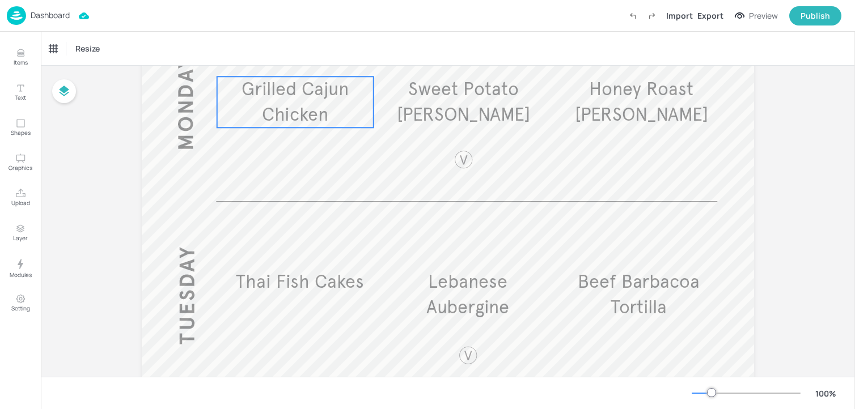
scroll to position [264, 0]
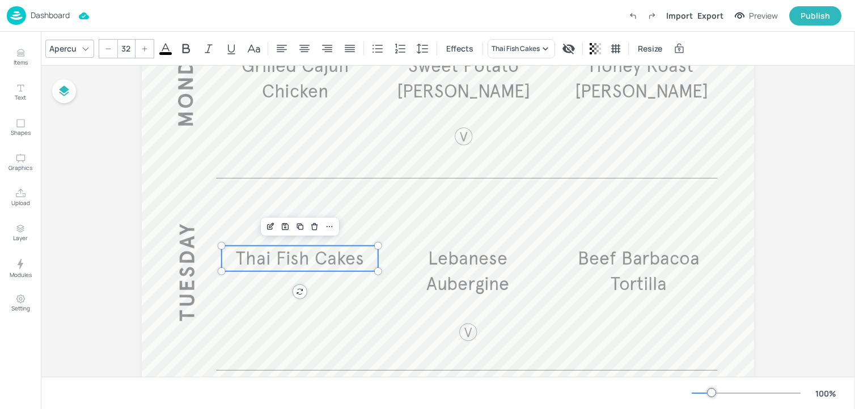
click at [295, 266] on span "Thai Fish Cakes" at bounding box center [300, 258] width 128 height 23
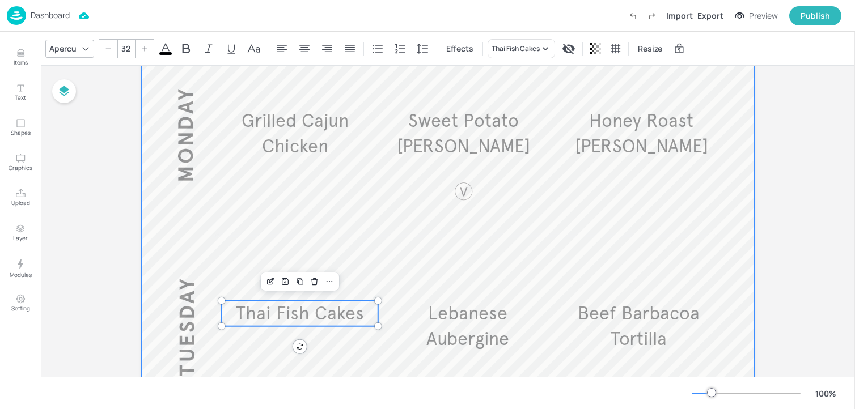
scroll to position [305, 0]
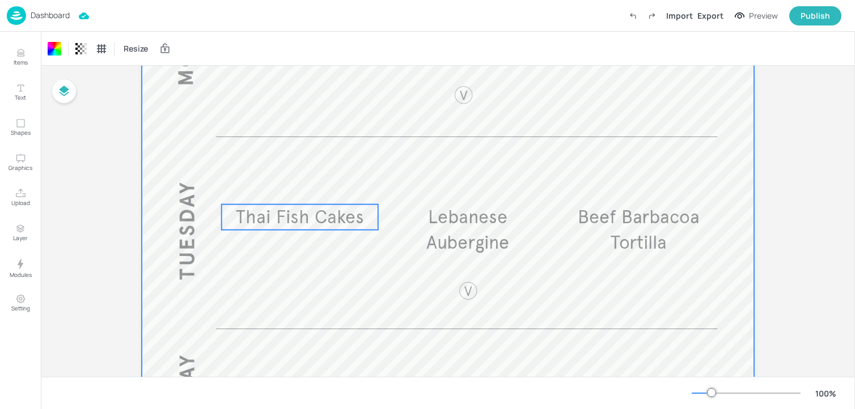
click at [254, 220] on span "Thai Fish Cakes" at bounding box center [300, 217] width 128 height 23
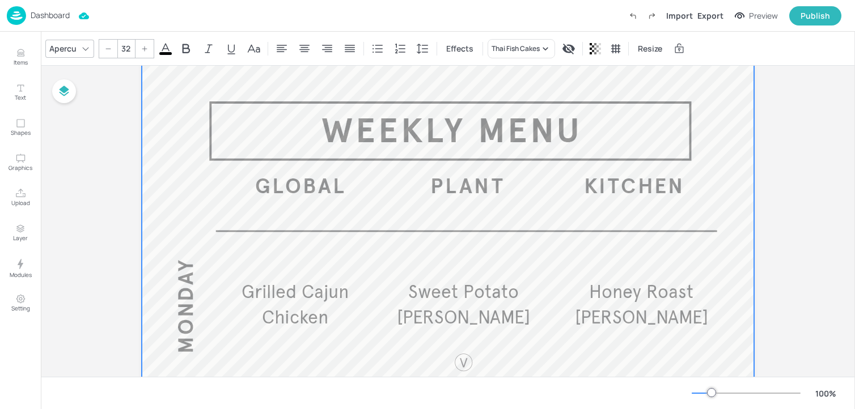
scroll to position [0, 0]
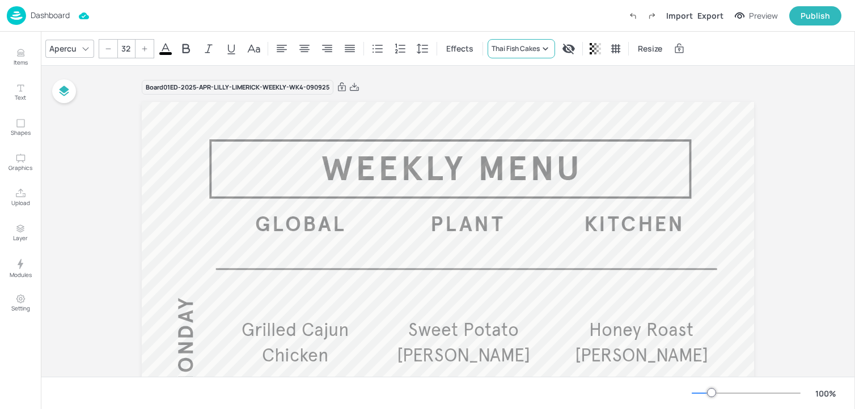
click at [511, 50] on div "Thai Fish Cakes" at bounding box center [515, 49] width 48 height 10
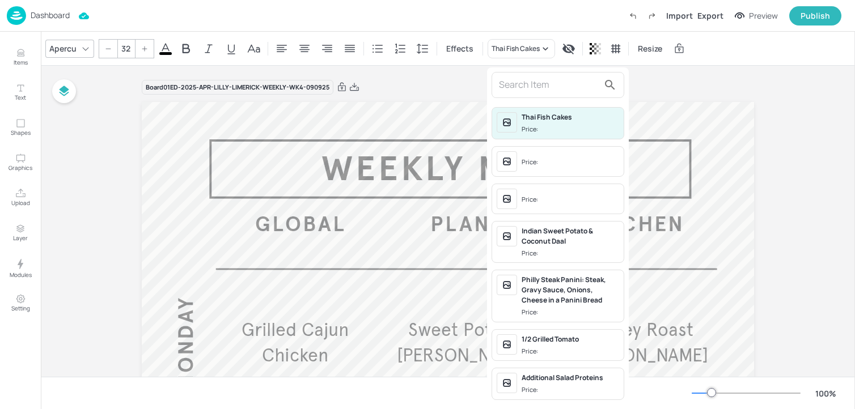
click at [506, 90] on input "text" at bounding box center [549, 85] width 100 height 18
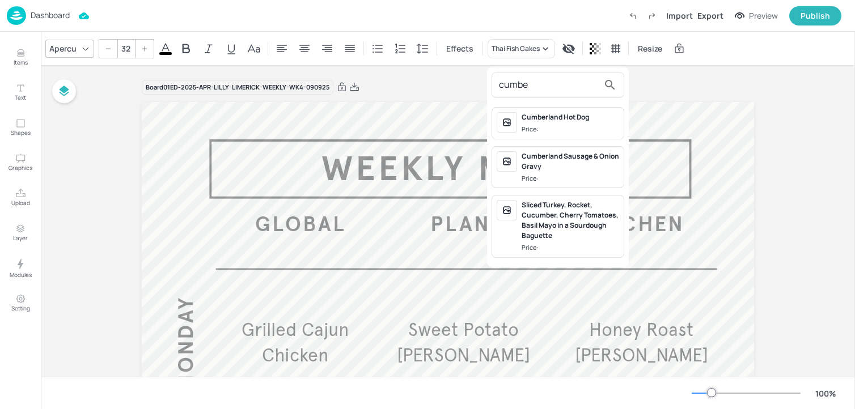
type input "cumbe"
click at [522, 165] on div "Cumberland Sausage & Onion Gravy" at bounding box center [569, 161] width 97 height 20
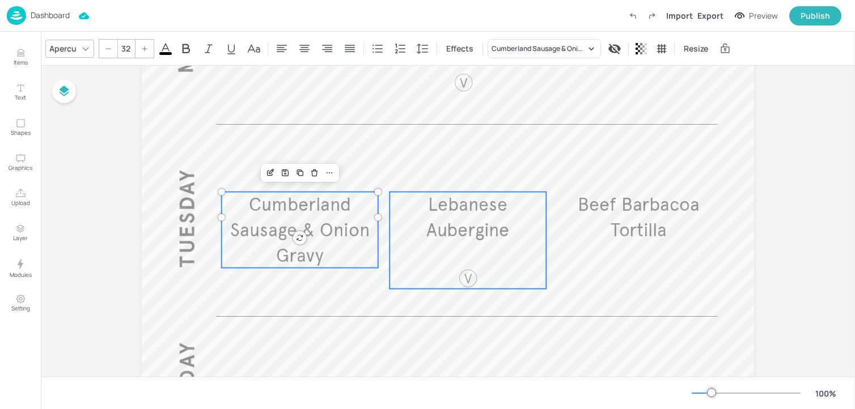
click at [441, 217] on p "Lebanese Aubergine" at bounding box center [467, 217] width 156 height 51
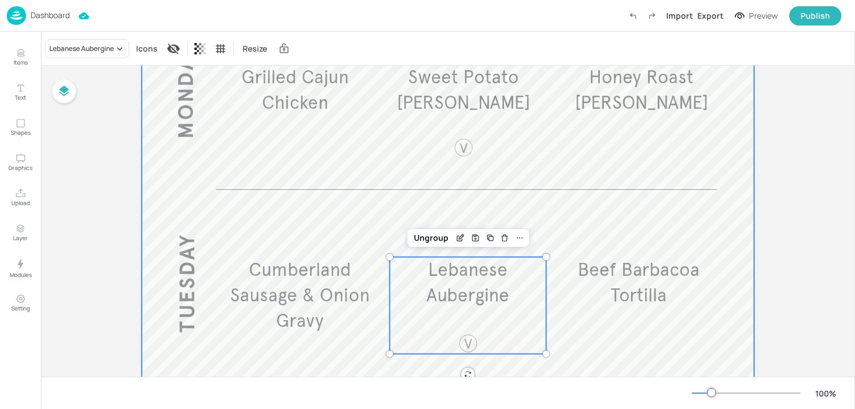
scroll to position [271, 0]
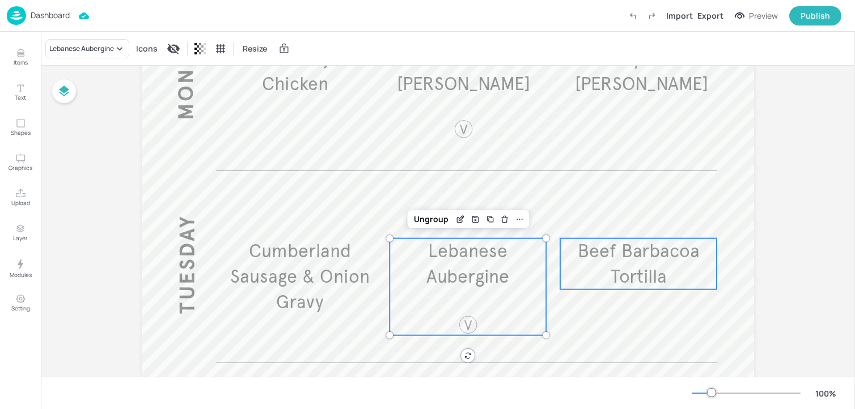
click at [606, 266] on p "Beef Barbacoa Tortilla" at bounding box center [638, 264] width 156 height 51
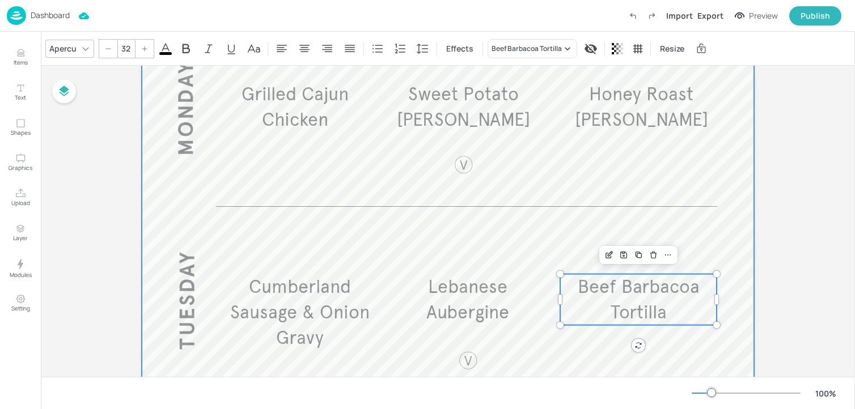
scroll to position [172, 0]
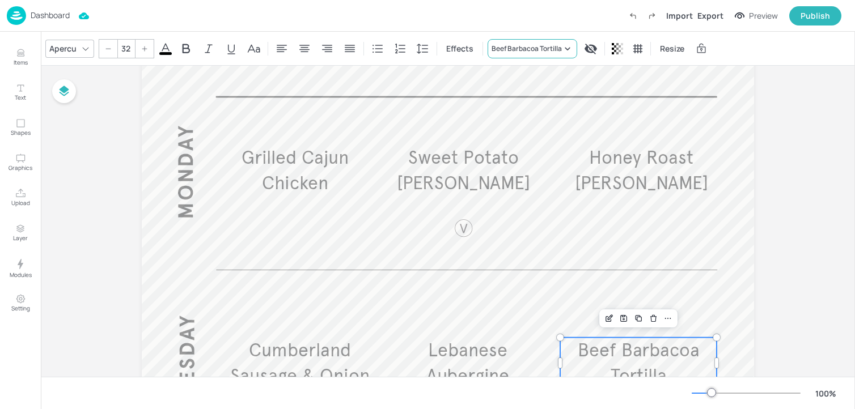
click at [527, 40] on div "Beef Barbacoa Tortilla" at bounding box center [532, 48] width 90 height 19
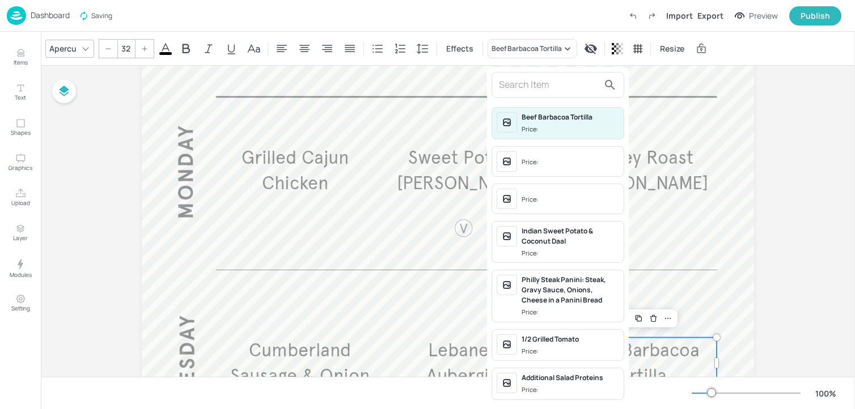
click at [514, 75] on div at bounding box center [557, 85] width 133 height 26
click at [521, 100] on div "Beef Barbacoa Tortilla Price: Price: Price: Indian Sweet Potato & Coconut Daal …" at bounding box center [558, 237] width 142 height 340
click at [521, 92] on input "text" at bounding box center [549, 85] width 100 height 18
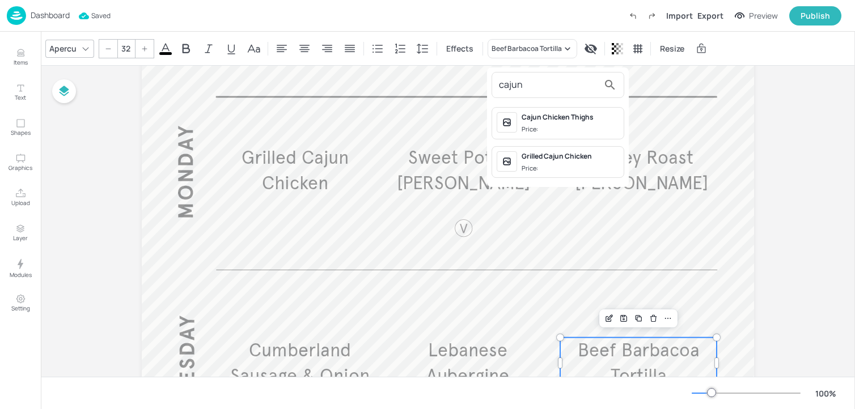
type input "cajun"
click at [546, 154] on div "Grilled Cajun Chicken" at bounding box center [569, 156] width 97 height 10
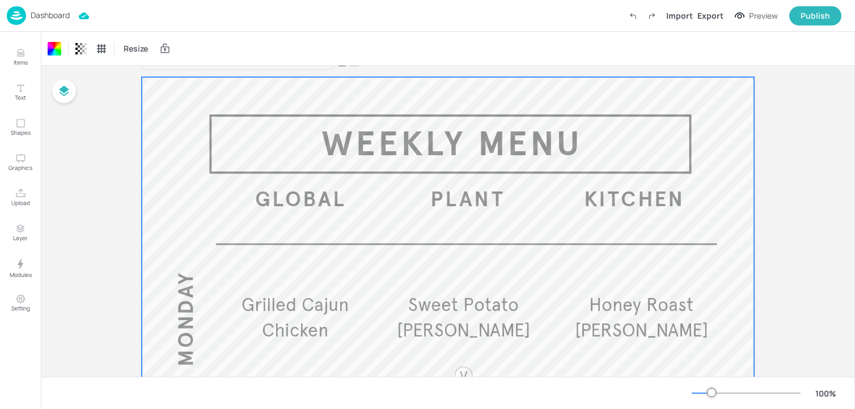
scroll to position [0, 0]
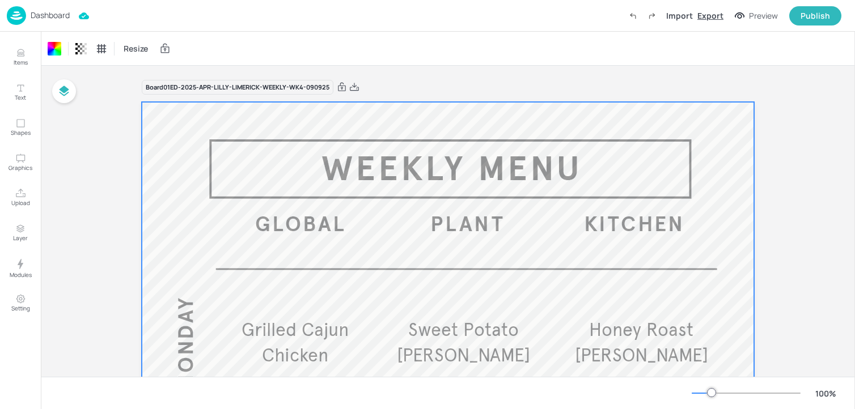
click at [715, 14] on div "Export" at bounding box center [710, 16] width 26 height 12
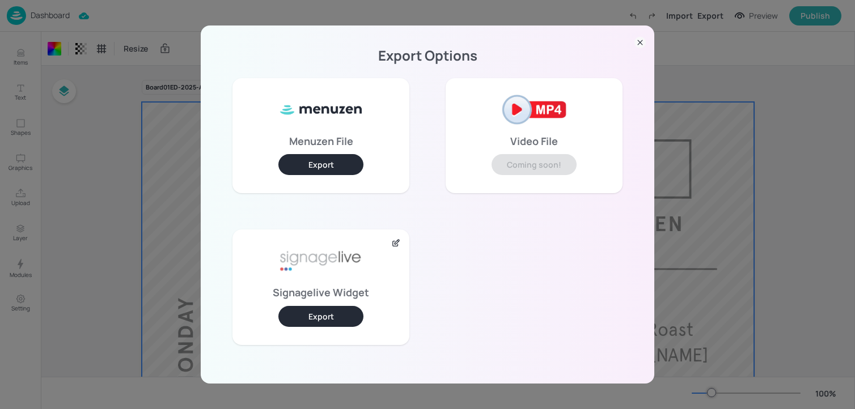
click at [338, 308] on button "Export" at bounding box center [320, 316] width 85 height 21
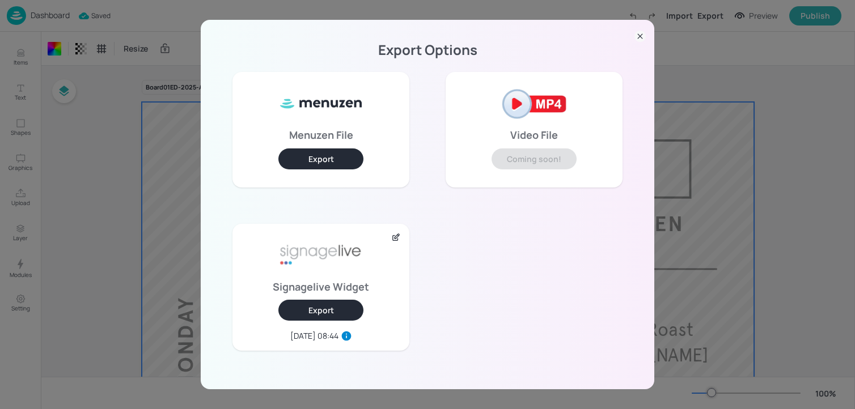
click at [619, 35] on div "Export Options Menuzen File Export Video File Coming soon! Signagelive Widget E…" at bounding box center [427, 205] width 453 height 370
click at [647, 38] on div "Export Options Menuzen File Export Video File Coming soon! Signagelive Widget E…" at bounding box center [427, 205] width 453 height 370
click at [642, 38] on icon at bounding box center [639, 36] width 11 height 11
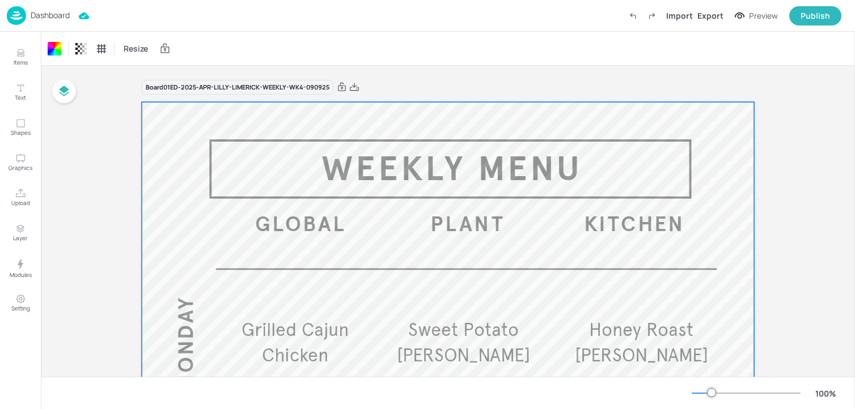
click at [39, 21] on div "Dashboard" at bounding box center [38, 15] width 63 height 19
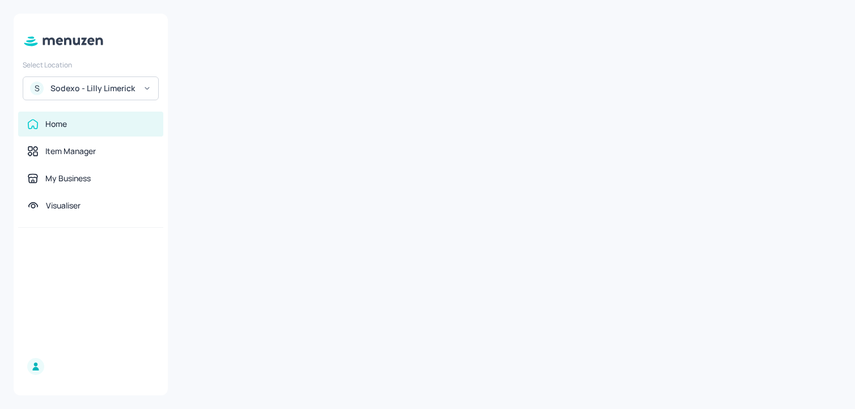
click at [47, 20] on div "Select Location S Sodexo - Lilly Limerick Home Item Manager My Business Visuali…" at bounding box center [91, 205] width 154 height 382
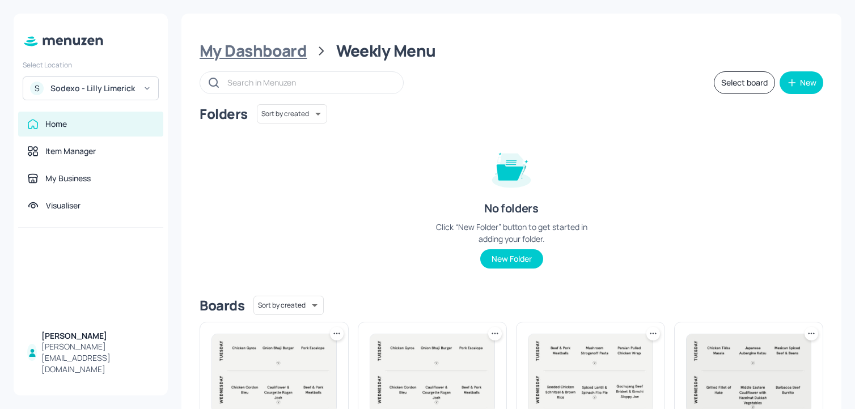
click at [267, 48] on div "My Dashboard" at bounding box center [252, 51] width 107 height 20
